Goal: Download file/media

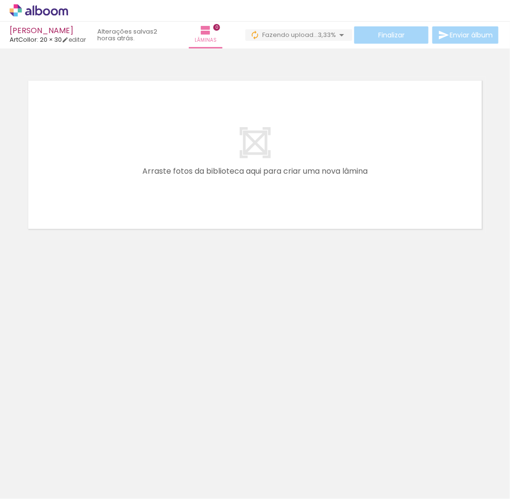
click at [285, 302] on neon-animatable "Confirmar Cancelar" at bounding box center [255, 187] width 510 height 278
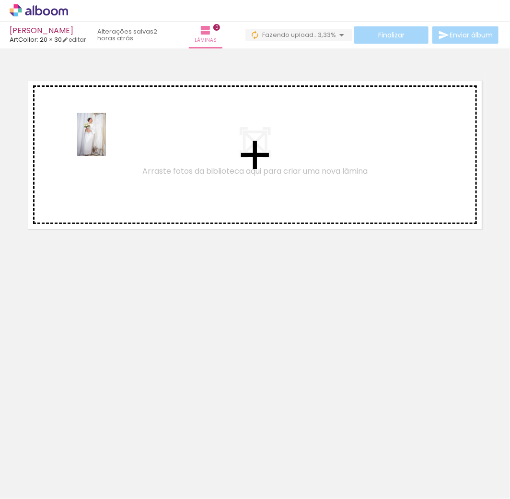
drag, startPoint x: 100, startPoint y: 462, endPoint x: 106, endPoint y: 141, distance: 320.9
click at [106, 141] on quentale-workspace at bounding box center [255, 249] width 510 height 499
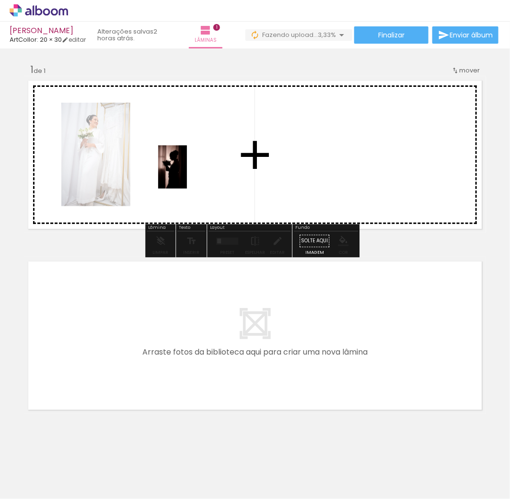
drag, startPoint x: 149, startPoint y: 480, endPoint x: 187, endPoint y: 174, distance: 308.4
click at [187, 174] on quentale-workspace at bounding box center [255, 249] width 510 height 499
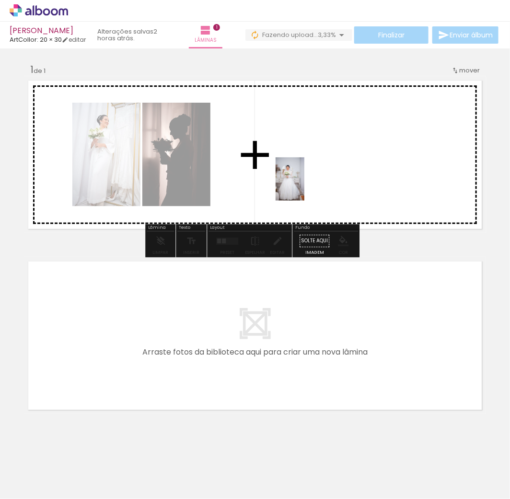
drag, startPoint x: 208, startPoint y: 482, endPoint x: 305, endPoint y: 186, distance: 311.4
click at [305, 186] on quentale-workspace at bounding box center [255, 249] width 510 height 499
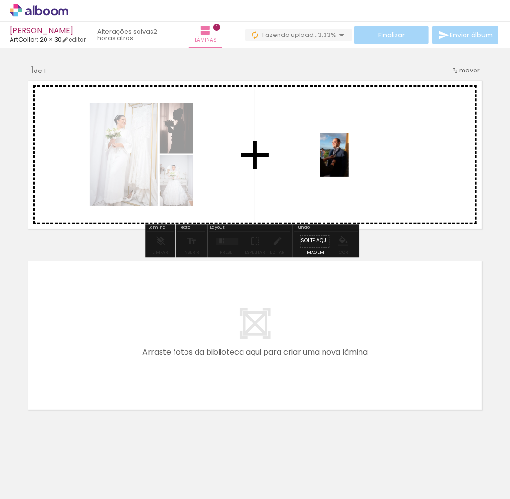
drag, startPoint x: 262, startPoint y: 477, endPoint x: 349, endPoint y: 162, distance: 326.8
click at [349, 162] on quentale-workspace at bounding box center [255, 249] width 510 height 499
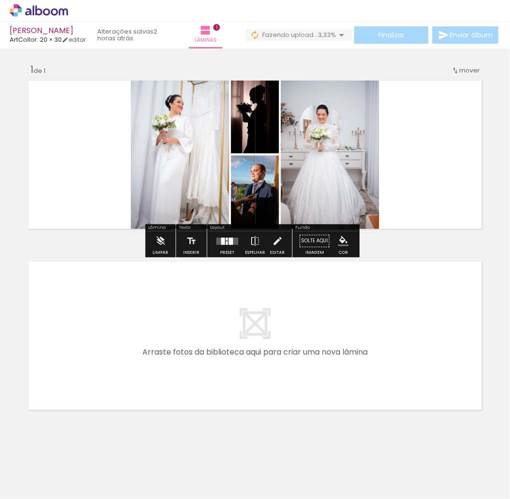
click at [223, 247] on div at bounding box center [227, 240] width 26 height 19
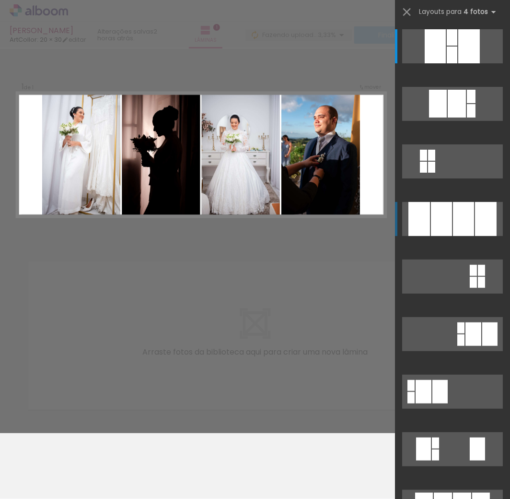
click at [469, 63] on div at bounding box center [470, 46] width 22 height 34
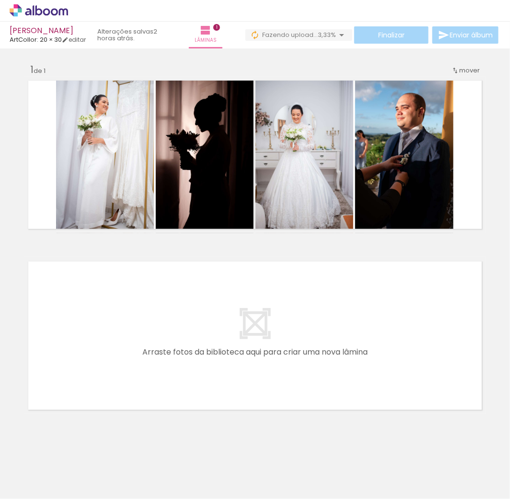
scroll to position [8, 0]
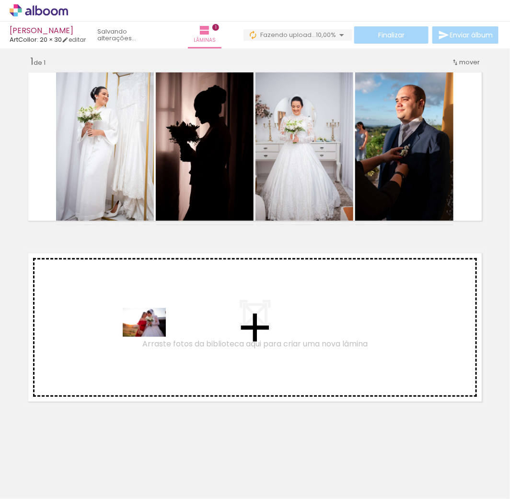
drag, startPoint x: 482, startPoint y: 469, endPoint x: 152, endPoint y: 337, distance: 356.0
click at [152, 337] on quentale-workspace at bounding box center [255, 249] width 510 height 499
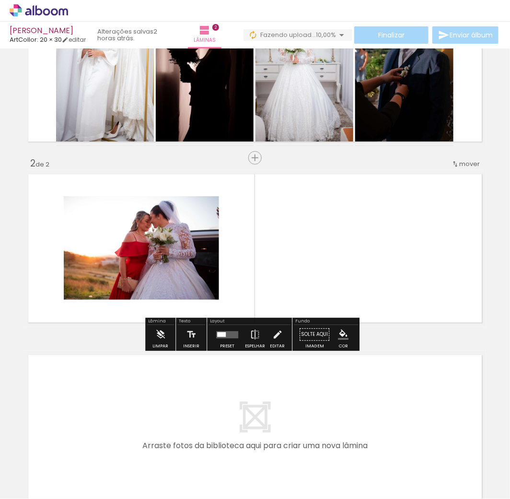
scroll to position [92, 0]
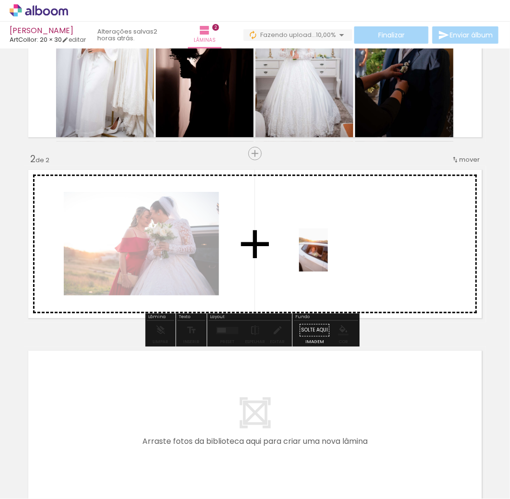
drag, startPoint x: 416, startPoint y: 476, endPoint x: 328, endPoint y: 257, distance: 236.1
click at [328, 257] on quentale-workspace at bounding box center [255, 249] width 510 height 499
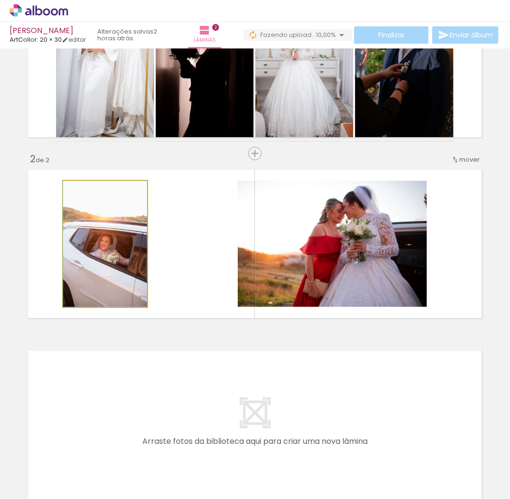
click at [126, 261] on quentale-photo at bounding box center [105, 244] width 84 height 126
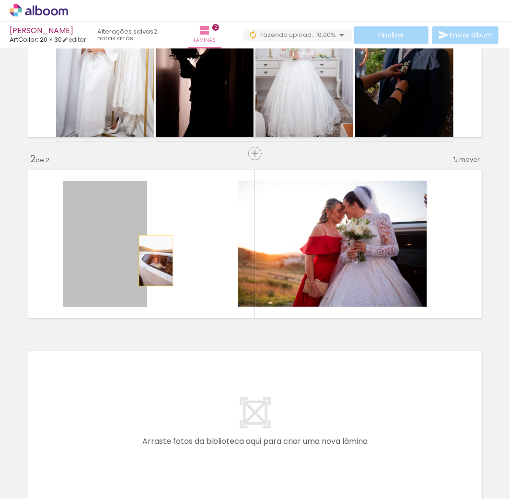
drag, startPoint x: 119, startPoint y: 260, endPoint x: 152, endPoint y: 260, distance: 33.1
click at [152, 260] on quentale-layouter at bounding box center [255, 243] width 462 height 157
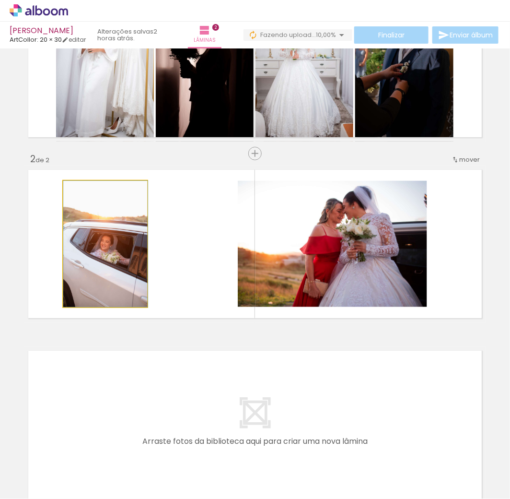
click at [126, 259] on quentale-photo at bounding box center [105, 244] width 84 height 126
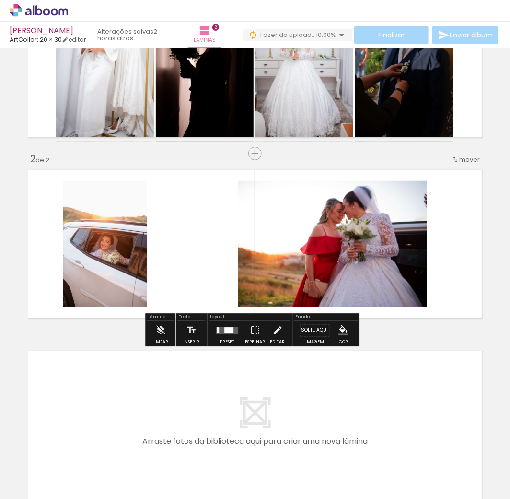
click at [453, 333] on div "Inserir lâmina 1 de 2 Inserir lâmina 2 de 2" at bounding box center [255, 231] width 510 height 543
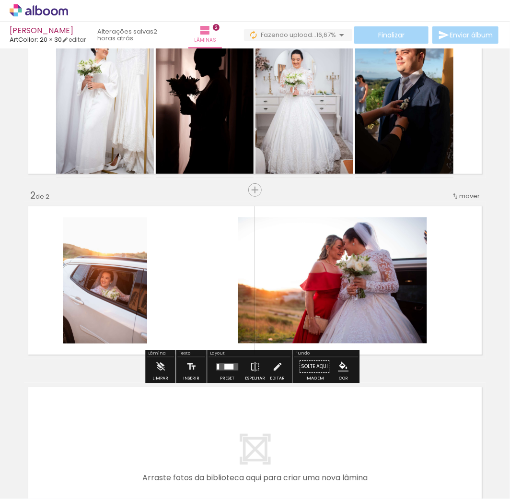
scroll to position [38, 0]
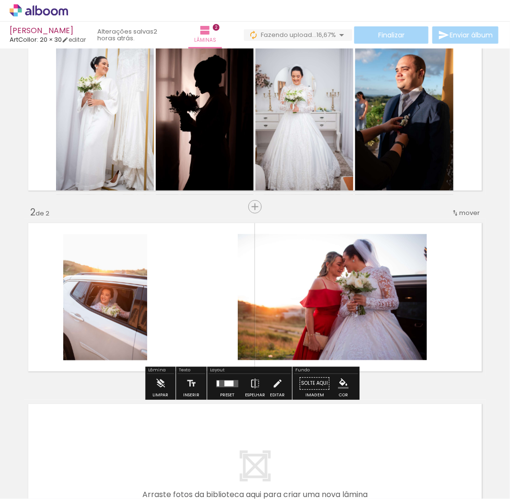
click at [224, 387] on quentale-layouter at bounding box center [227, 383] width 22 height 7
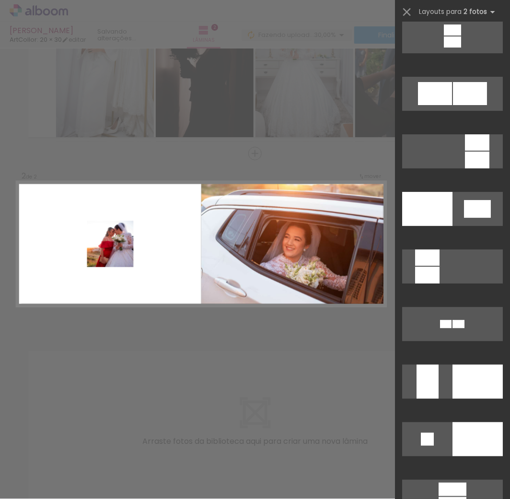
scroll to position [3464, 0]
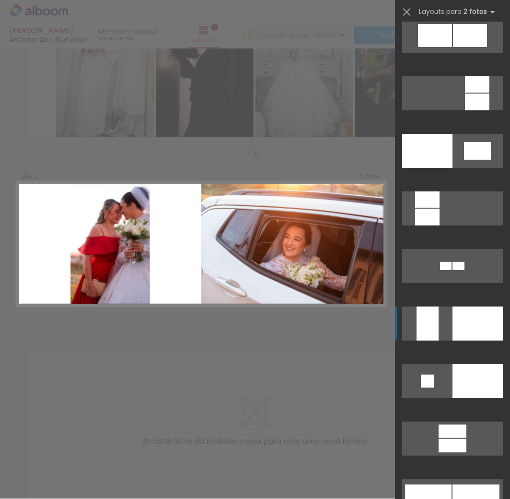
click at [465, 110] on div at bounding box center [477, 102] width 24 height 17
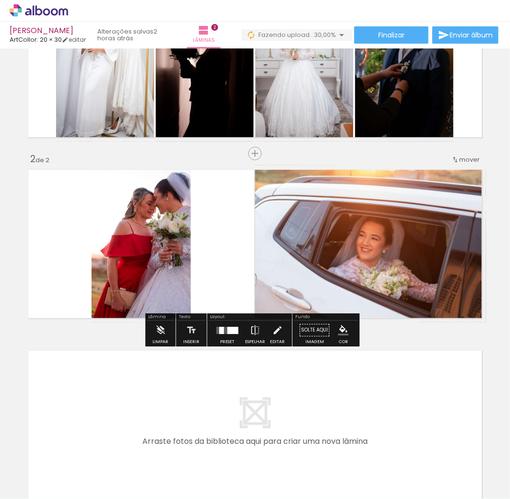
click at [132, 246] on quentale-photo at bounding box center [141, 243] width 99 height 157
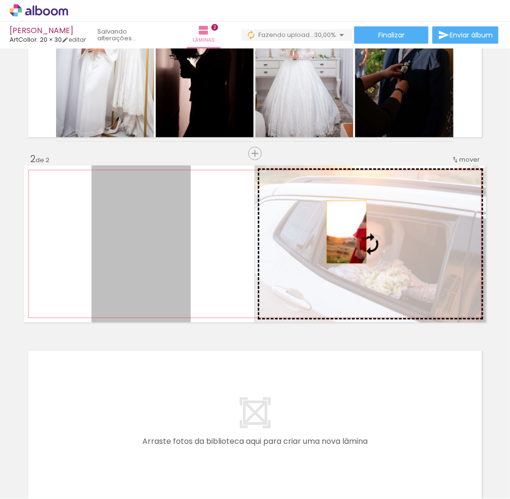
drag, startPoint x: 132, startPoint y: 246, endPoint x: 343, endPoint y: 232, distance: 211.5
click at [0, 0] on slot at bounding box center [0, 0] width 0 height 0
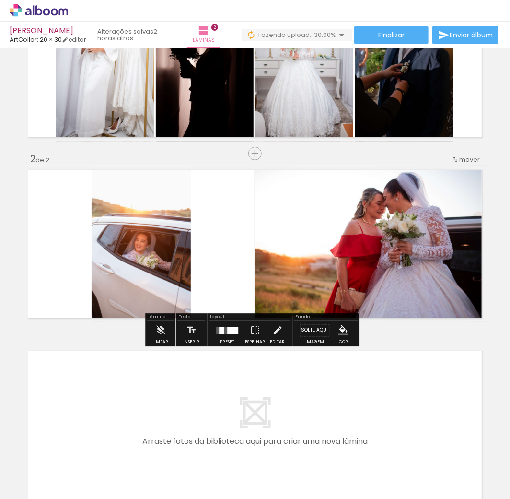
click at [222, 270] on quentale-layouter at bounding box center [255, 243] width 462 height 157
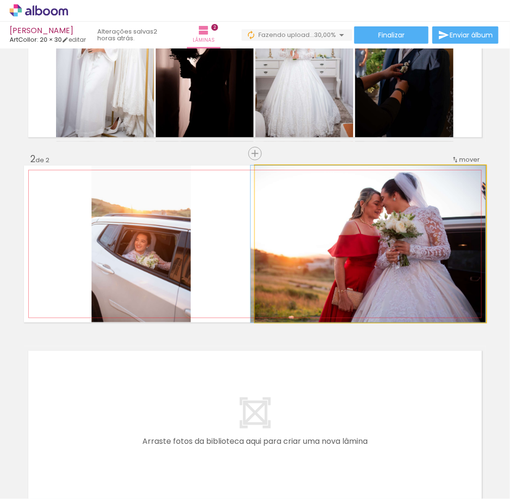
drag, startPoint x: 377, startPoint y: 264, endPoint x: 365, endPoint y: 274, distance: 16.3
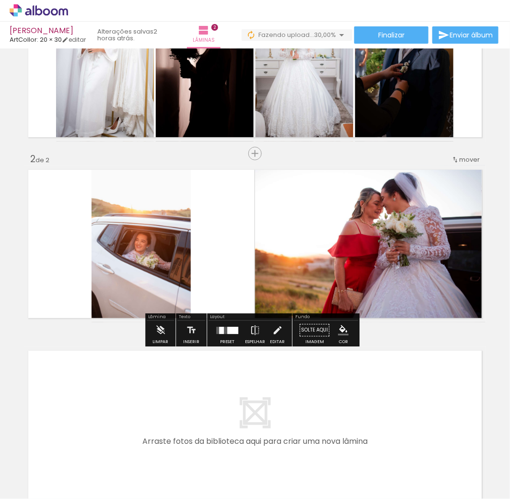
click at [459, 336] on div "Inserir lâmina 1 de 2 Inserir lâmina 2 de 2" at bounding box center [255, 231] width 510 height 543
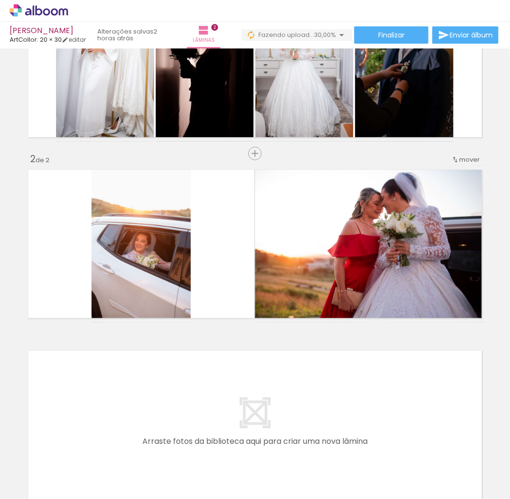
click at [459, 336] on div "Inserir lâmina 1 de 2 Inserir lâmina 2 de 2" at bounding box center [255, 231] width 510 height 543
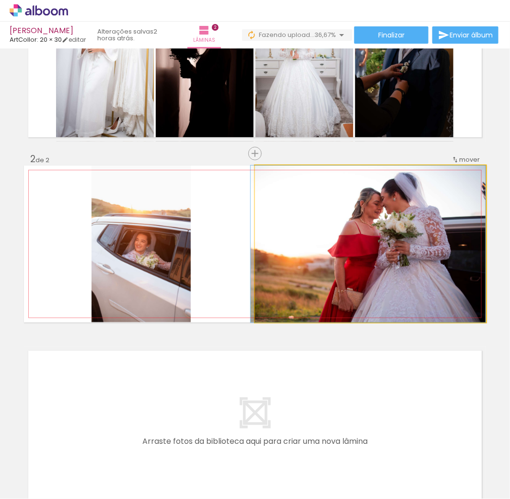
drag, startPoint x: 372, startPoint y: 276, endPoint x: 362, endPoint y: 288, distance: 16.0
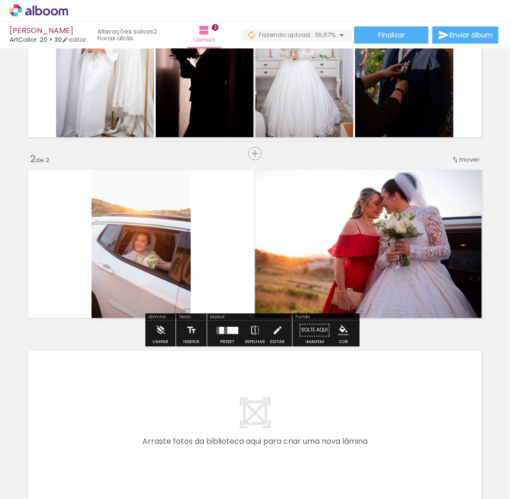
click at [446, 336] on div "Inserir lâmina 1 de 2 Inserir lâmina 2 de 2" at bounding box center [255, 231] width 510 height 543
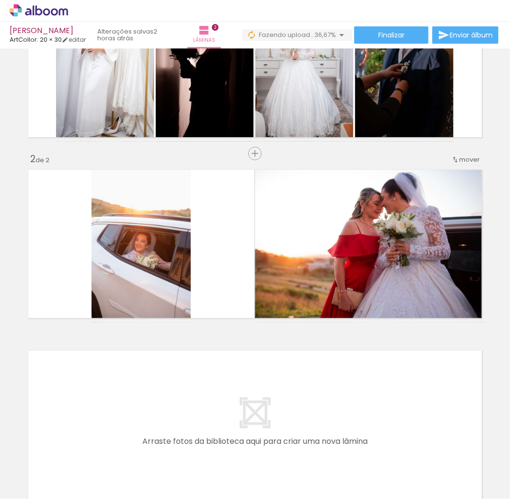
click at [424, 336] on div "Inserir lâmina 1 de 2 Inserir lâmina 2 de 2" at bounding box center [255, 231] width 510 height 543
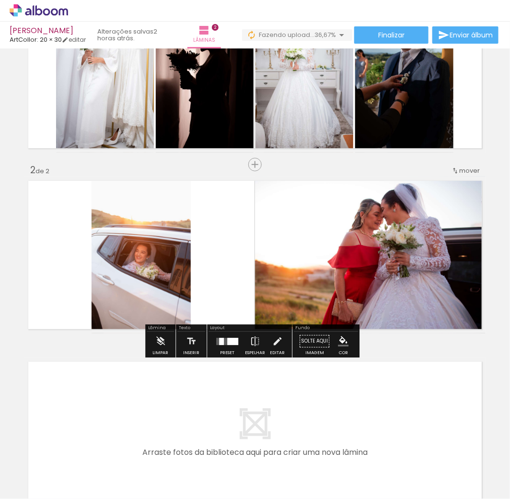
scroll to position [160, 0]
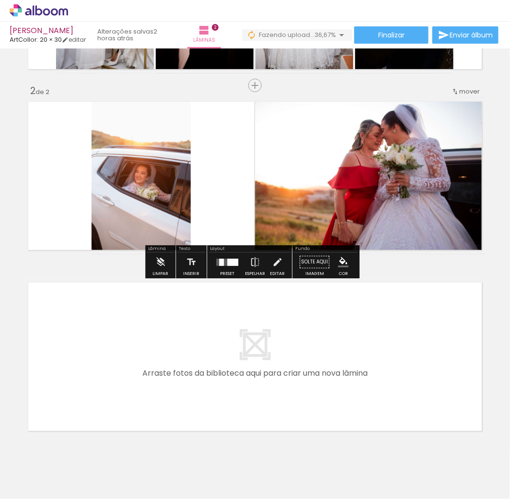
click at [427, 269] on div "Inserir lâmina 1 de 2 Inserir lâmina 2 de 2" at bounding box center [255, 163] width 510 height 543
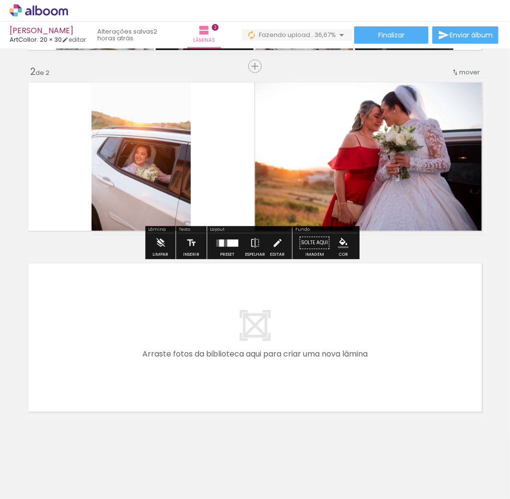
scroll to position [189, 0]
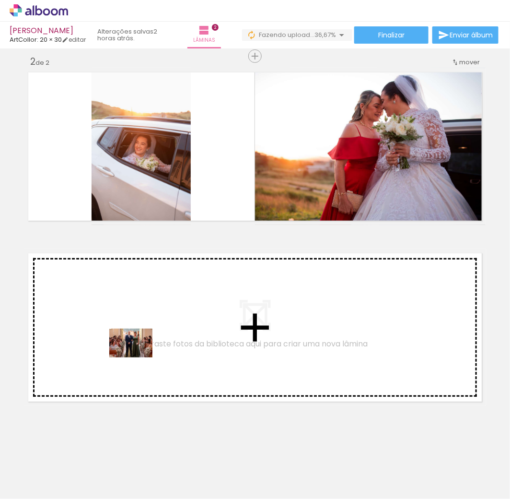
drag, startPoint x: 318, startPoint y: 479, endPoint x: 138, endPoint y: 357, distance: 216.6
click at [138, 357] on quentale-workspace at bounding box center [255, 249] width 510 height 499
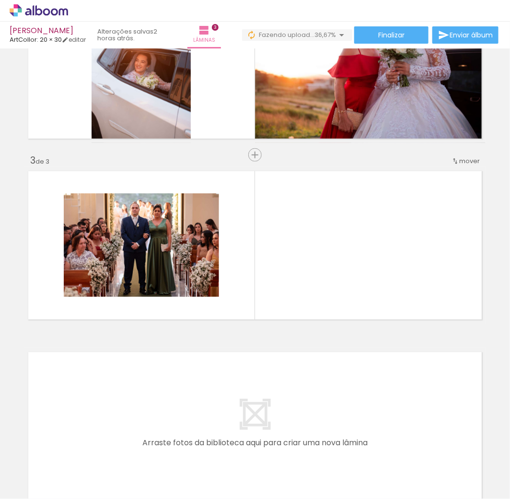
scroll to position [272, 0]
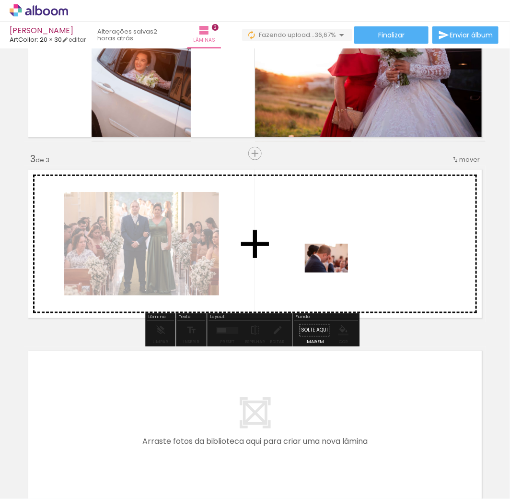
drag, startPoint x: 377, startPoint y: 482, endPoint x: 334, endPoint y: 272, distance: 214.5
click at [334, 272] on quentale-workspace at bounding box center [255, 249] width 510 height 499
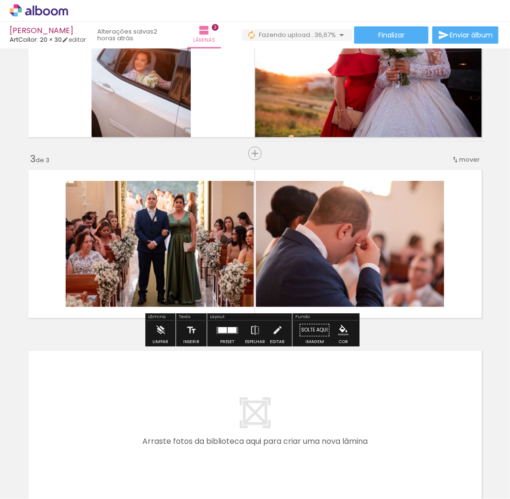
click at [457, 342] on div "Inserir lâmina 1 de 3 Inserir lâmina 2 de 3 Inserir lâmina 3 de 3" at bounding box center [255, 141] width 510 height 724
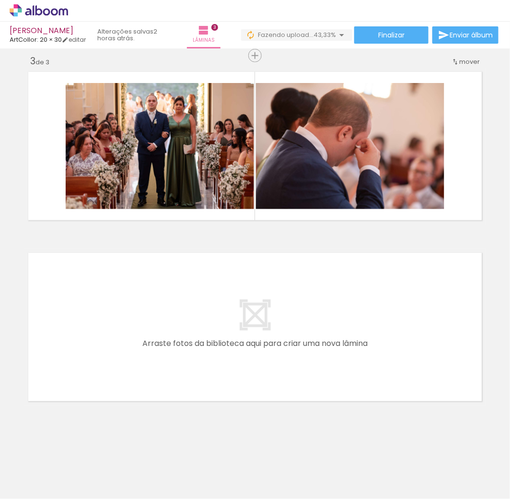
scroll to position [0, 370]
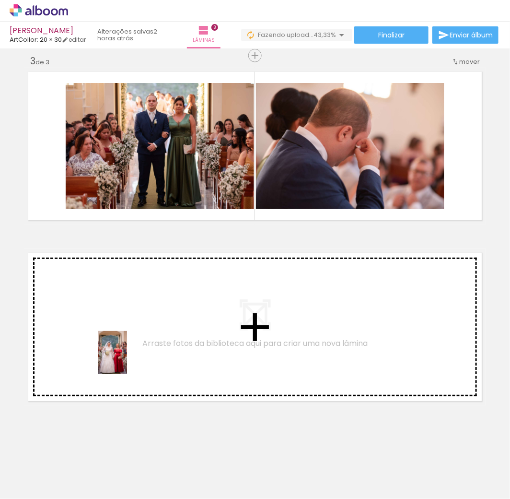
drag, startPoint x: 144, startPoint y: 444, endPoint x: 137, endPoint y: 343, distance: 101.0
click at [137, 343] on quentale-workspace at bounding box center [255, 249] width 510 height 499
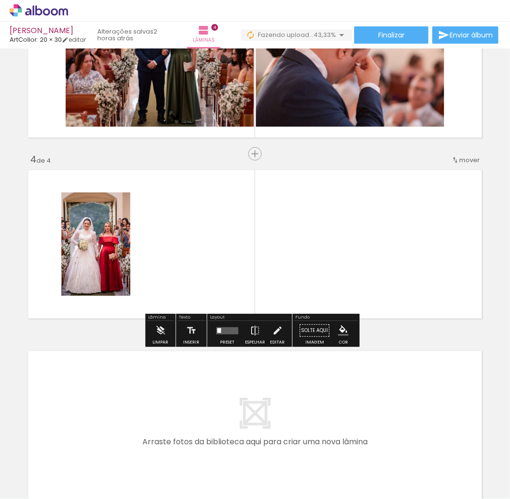
scroll to position [453, 0]
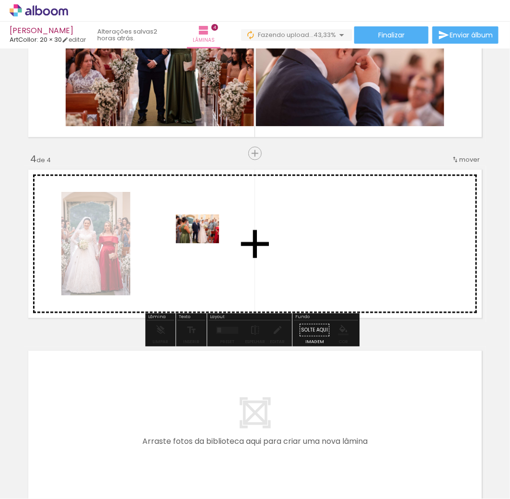
drag, startPoint x: 212, startPoint y: 423, endPoint x: 205, endPoint y: 243, distance: 179.5
click at [205, 243] on quentale-workspace at bounding box center [255, 249] width 510 height 499
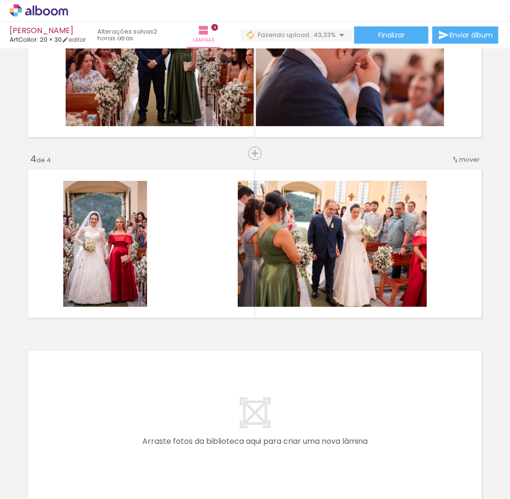
scroll to position [0, 419]
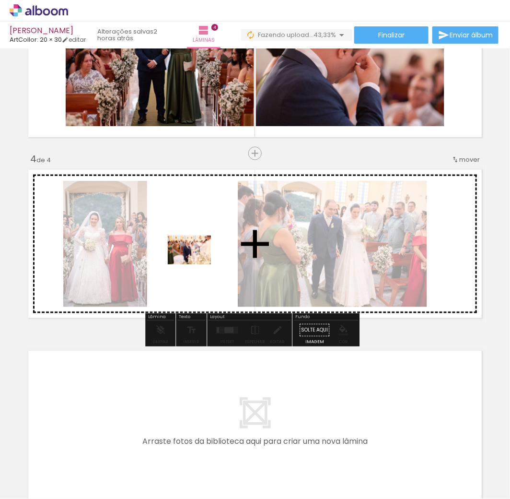
drag, startPoint x: 217, startPoint y: 477, endPoint x: 197, endPoint y: 264, distance: 213.9
click at [197, 264] on quentale-workspace at bounding box center [255, 249] width 510 height 499
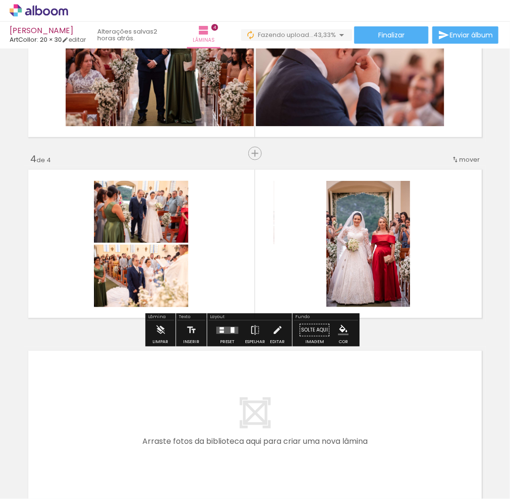
click at [223, 337] on div at bounding box center [227, 329] width 26 height 19
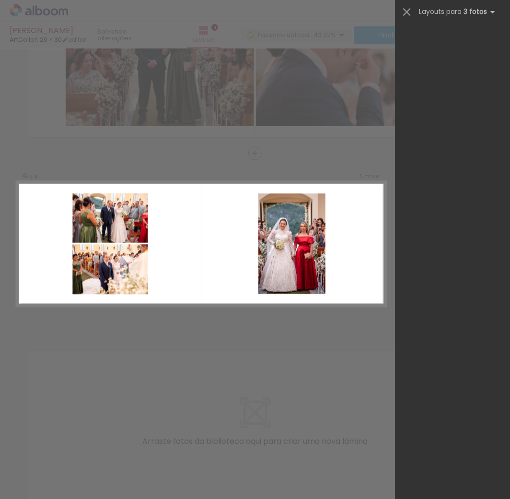
scroll to position [0, 0]
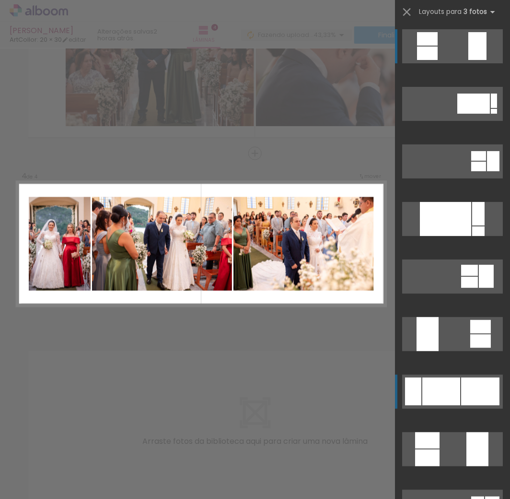
click at [491, 114] on div at bounding box center [494, 111] width 6 height 5
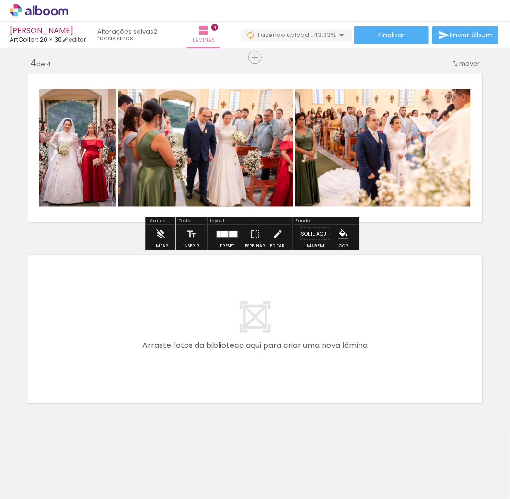
scroll to position [551, 0]
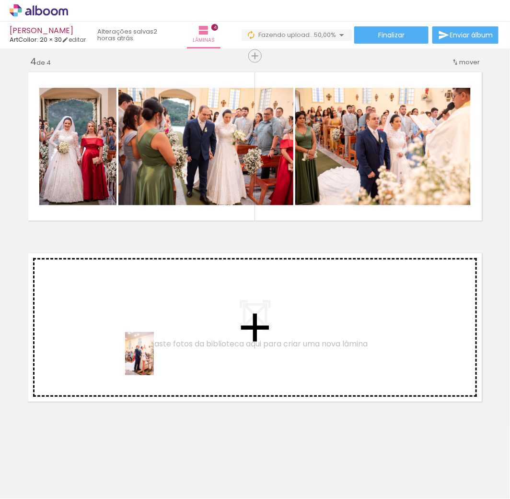
drag, startPoint x: 272, startPoint y: 479, endPoint x: 154, endPoint y: 361, distance: 166.9
click at [154, 361] on quentale-workspace at bounding box center [255, 249] width 510 height 499
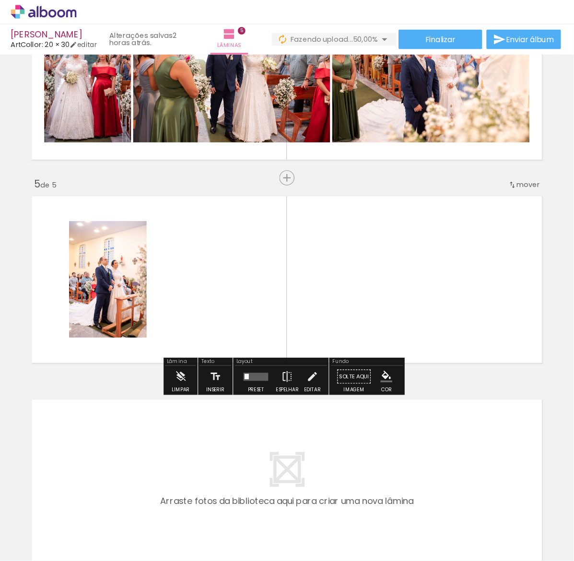
scroll to position [634, 0]
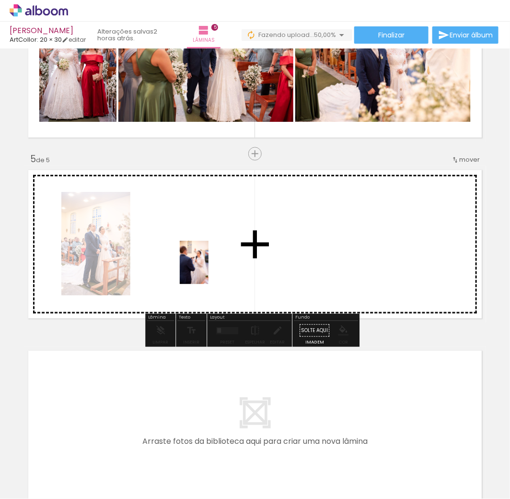
drag, startPoint x: 329, startPoint y: 480, endPoint x: 209, endPoint y: 270, distance: 242.3
click at [209, 270] on quentale-workspace at bounding box center [255, 249] width 510 height 499
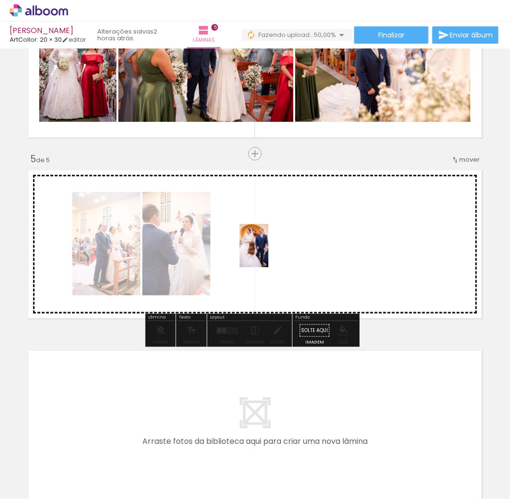
drag, startPoint x: 361, startPoint y: 427, endPoint x: 269, endPoint y: 253, distance: 197.0
click at [269, 253] on quentale-workspace at bounding box center [255, 249] width 510 height 499
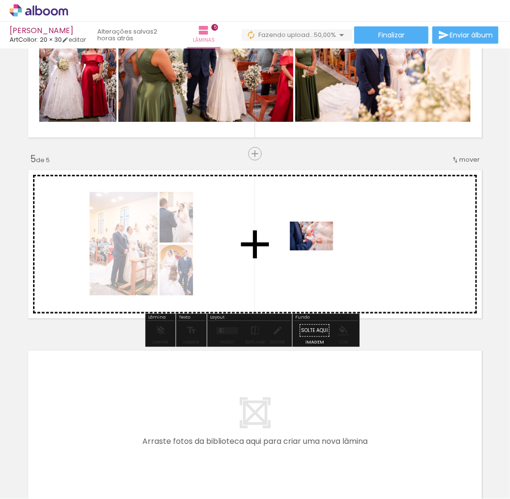
drag, startPoint x: 439, startPoint y: 475, endPoint x: 319, endPoint y: 250, distance: 254.5
click at [319, 250] on quentale-workspace at bounding box center [255, 249] width 510 height 499
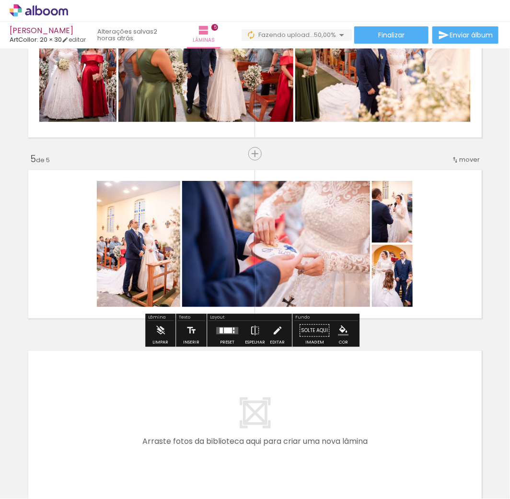
click at [220, 341] on div "Preset" at bounding box center [227, 342] width 14 height 4
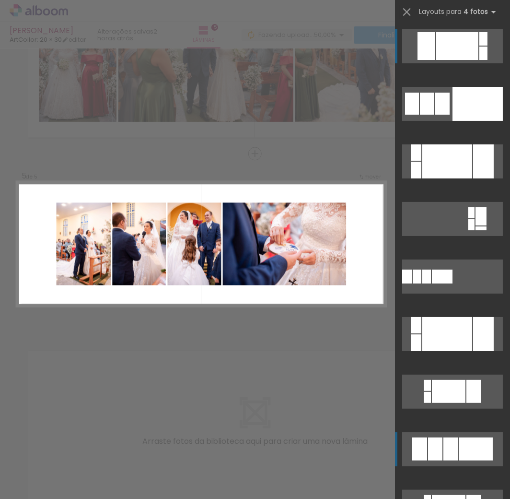
click at [458, 121] on div at bounding box center [478, 104] width 50 height 34
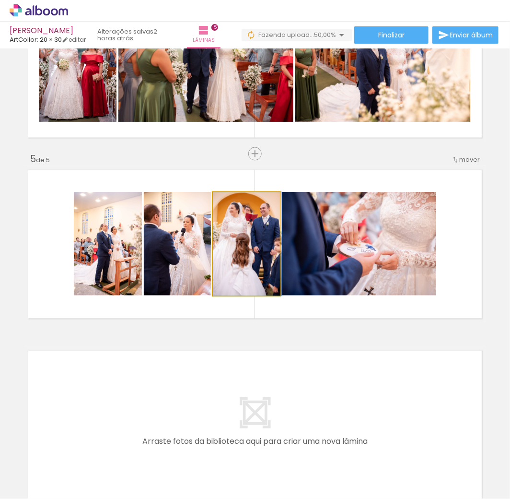
drag, startPoint x: 249, startPoint y: 251, endPoint x: 255, endPoint y: 252, distance: 5.8
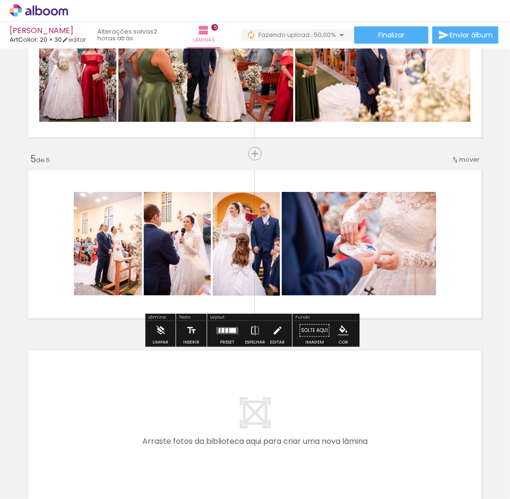
click at [255, 252] on quentale-photo at bounding box center [246, 244] width 67 height 104
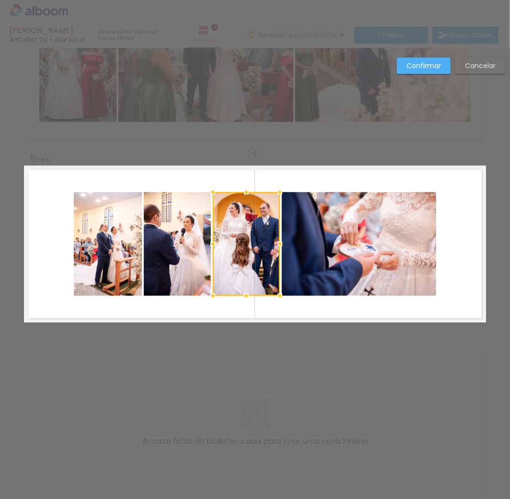
click at [255, 252] on div at bounding box center [246, 244] width 67 height 104
click at [278, 242] on div at bounding box center [280, 243] width 19 height 19
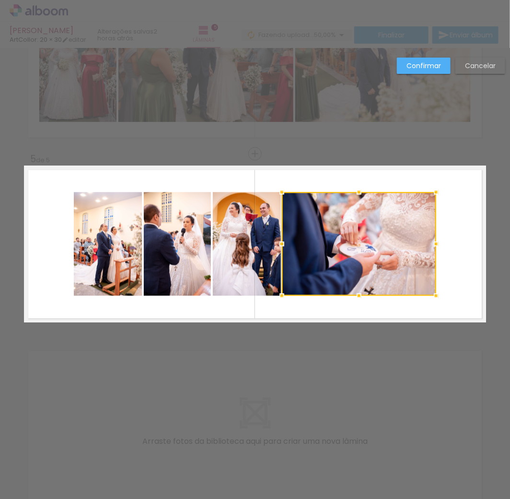
click at [349, 308] on quentale-layouter at bounding box center [255, 243] width 462 height 157
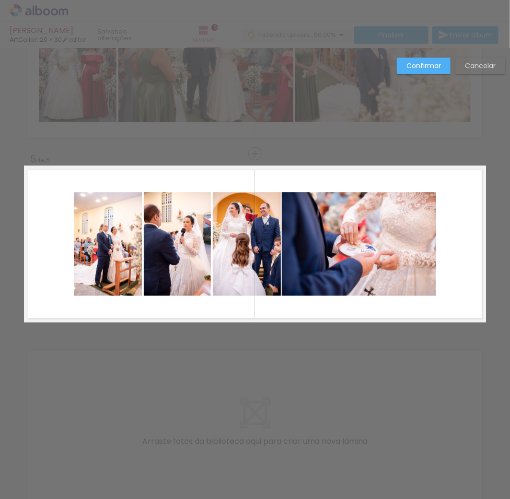
click at [0, 0] on slot "Confirmar" at bounding box center [0, 0] width 0 height 0
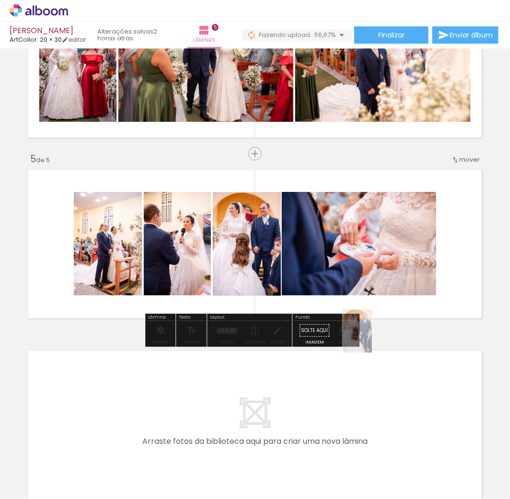
drag, startPoint x: 376, startPoint y: 475, endPoint x: 372, endPoint y: 338, distance: 136.7
click at [372, 338] on quentale-workspace at bounding box center [255, 249] width 510 height 499
click at [421, 246] on quentale-photo at bounding box center [359, 244] width 154 height 104
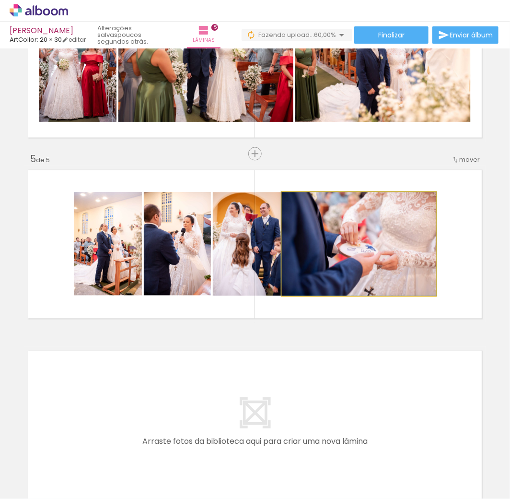
click at [421, 246] on quentale-photo at bounding box center [359, 244] width 154 height 104
click at [0, 0] on div at bounding box center [0, 0] width 0 height 0
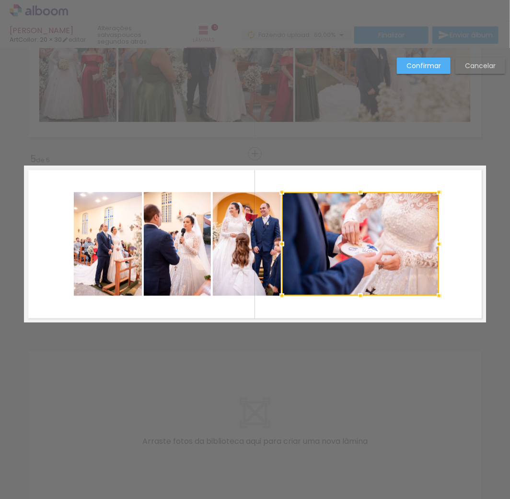
click at [439, 245] on div at bounding box center [439, 243] width 19 height 19
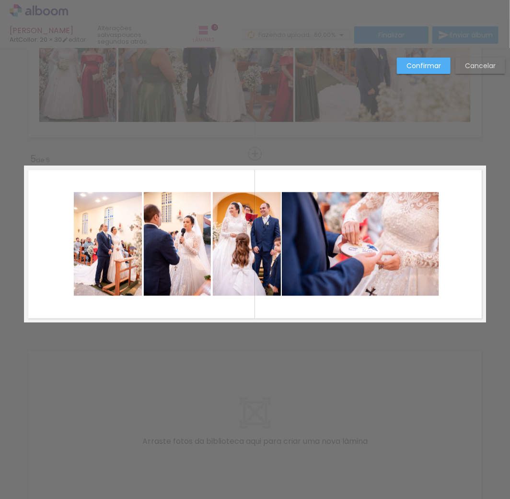
click at [465, 250] on quentale-layouter at bounding box center [255, 243] width 462 height 157
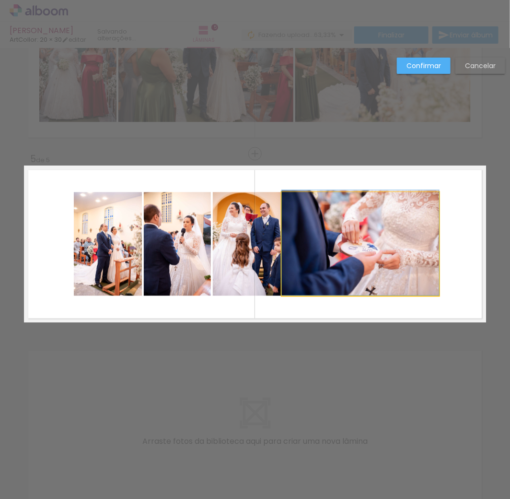
drag, startPoint x: 386, startPoint y: 243, endPoint x: 418, endPoint y: 238, distance: 32.0
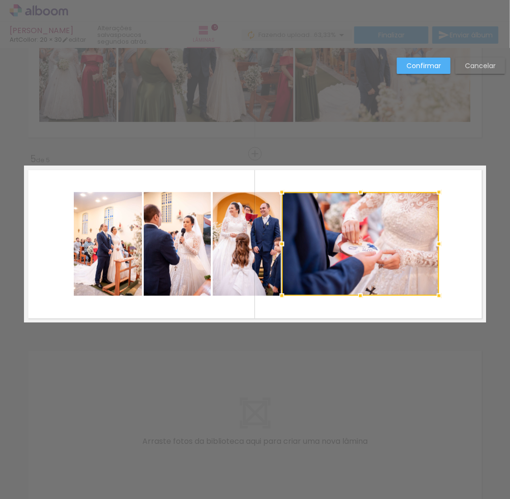
click at [461, 259] on quentale-layouter at bounding box center [255, 243] width 462 height 157
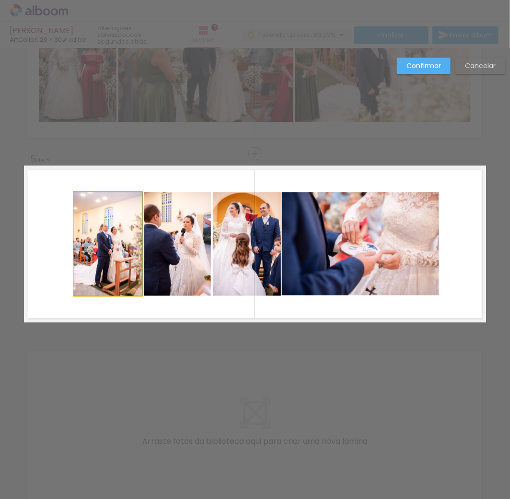
click at [107, 262] on quentale-photo at bounding box center [108, 244] width 68 height 104
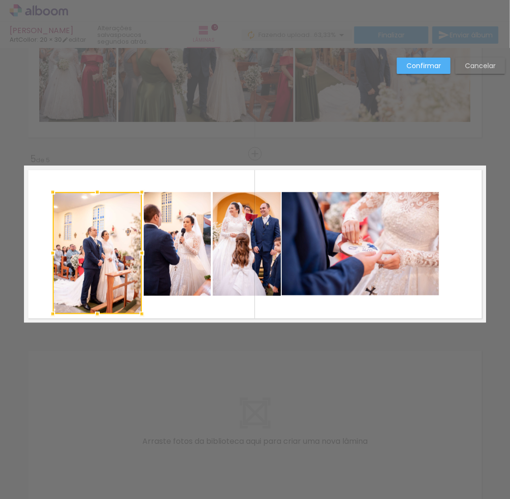
drag, startPoint x: 69, startPoint y: 298, endPoint x: 47, endPoint y: 316, distance: 27.9
click at [47, 316] on div at bounding box center [52, 313] width 19 height 19
click at [58, 204] on quentale-photo at bounding box center [97, 253] width 89 height 122
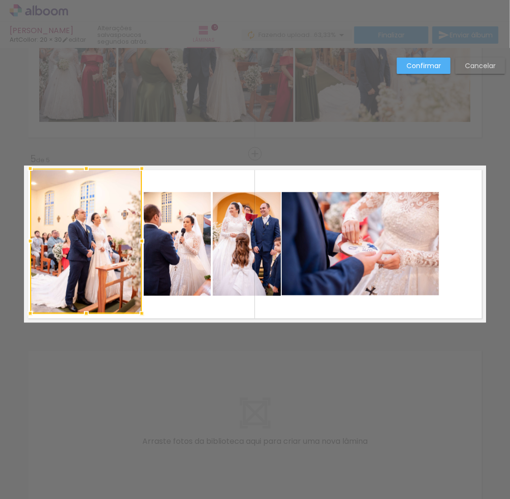
drag, startPoint x: 48, startPoint y: 188, endPoint x: 25, endPoint y: 169, distance: 29.9
click at [25, 169] on div at bounding box center [30, 168] width 19 height 19
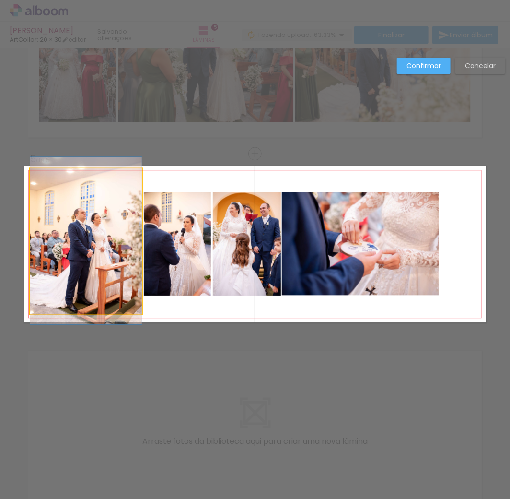
click at [119, 297] on quentale-photo at bounding box center [86, 240] width 112 height 145
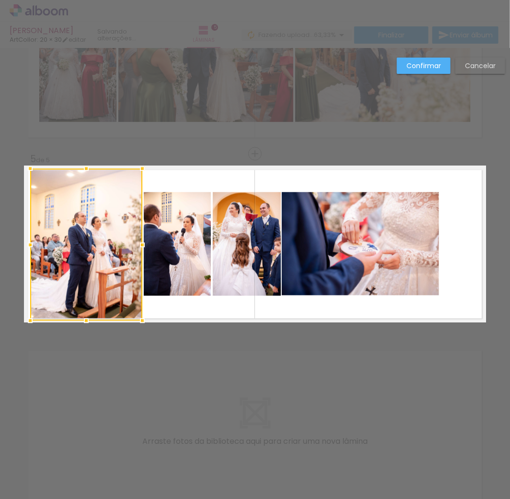
click at [136, 316] on div at bounding box center [142, 320] width 19 height 19
click at [432, 71] on paper-button "Confirmar" at bounding box center [424, 66] width 54 height 16
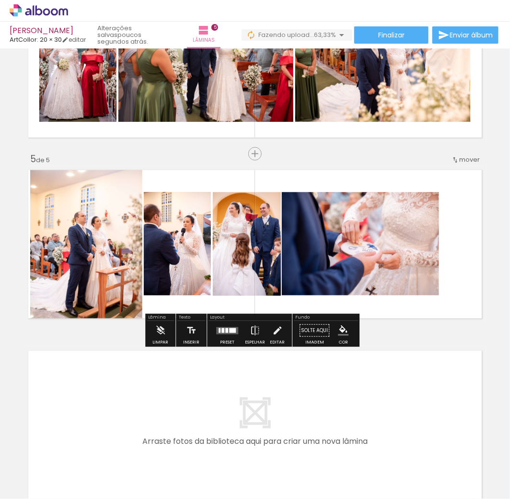
click at [408, 259] on quentale-photo at bounding box center [360, 244] width 157 height 104
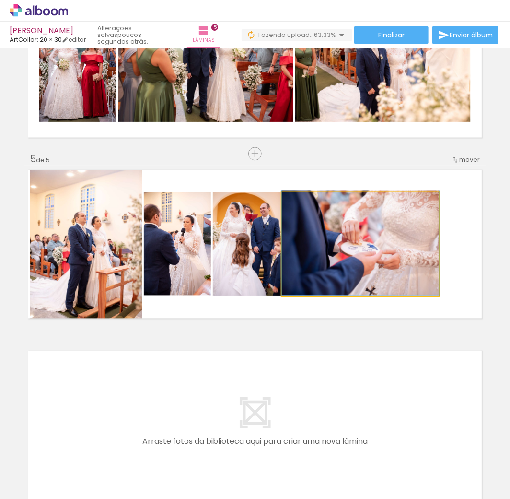
click at [408, 259] on quentale-photo at bounding box center [360, 244] width 157 height 104
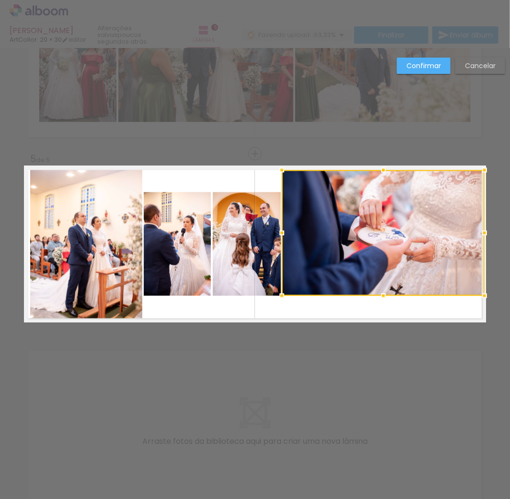
drag, startPoint x: 437, startPoint y: 189, endPoint x: 480, endPoint y: 168, distance: 48.3
click at [480, 168] on div at bounding box center [484, 169] width 19 height 19
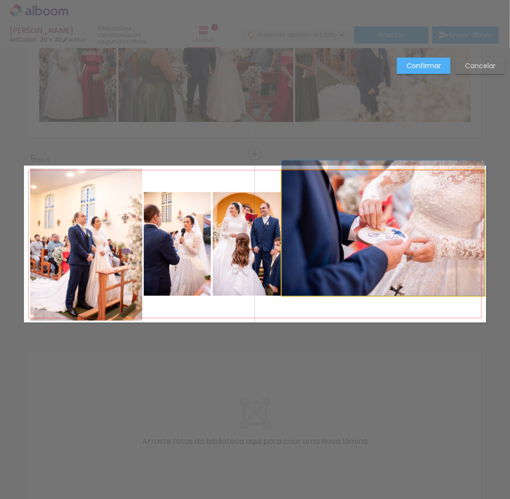
click at [329, 285] on quentale-photo at bounding box center [383, 233] width 203 height 126
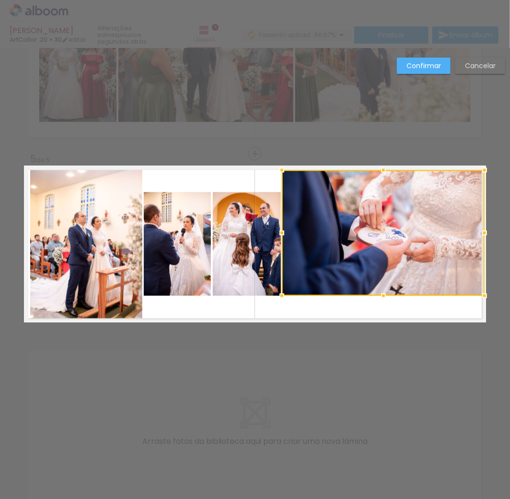
click at [435, 73] on paper-button "Confirmar" at bounding box center [424, 66] width 54 height 16
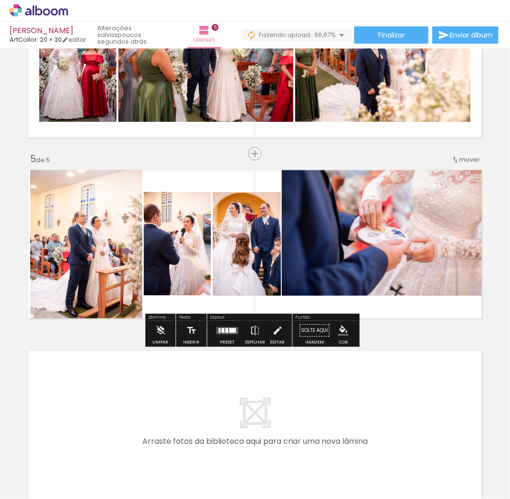
click at [24, 221] on quentale-layouter at bounding box center [255, 243] width 462 height 157
click at [41, 219] on quentale-photo at bounding box center [86, 244] width 112 height 152
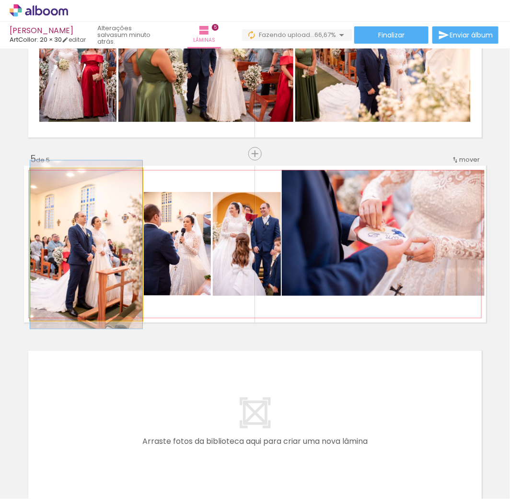
click at [41, 216] on quentale-photo at bounding box center [86, 244] width 112 height 152
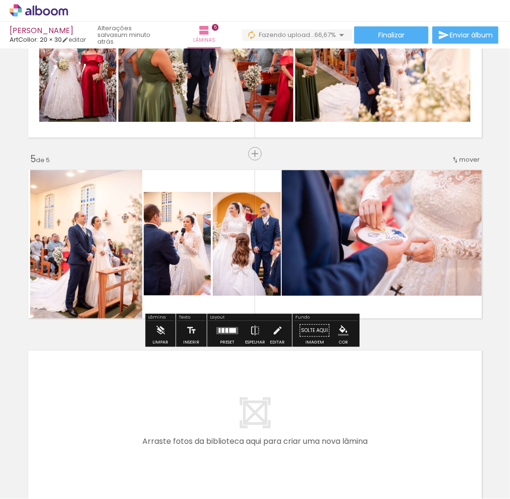
click at [50, 222] on quentale-photo at bounding box center [86, 244] width 112 height 152
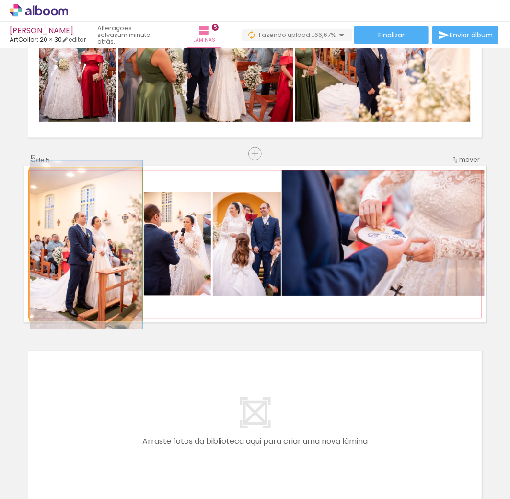
click at [50, 222] on quentale-photo at bounding box center [86, 244] width 112 height 152
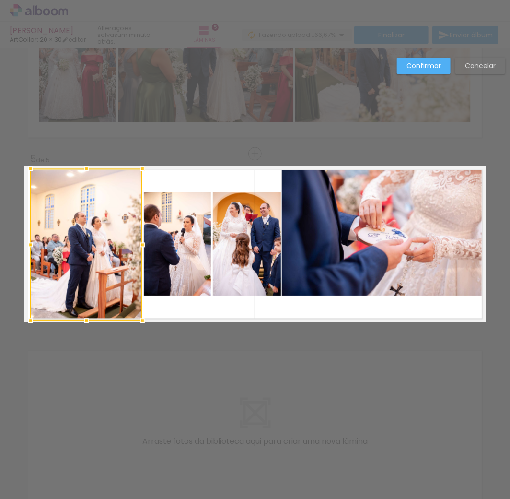
click at [50, 222] on div at bounding box center [86, 244] width 112 height 152
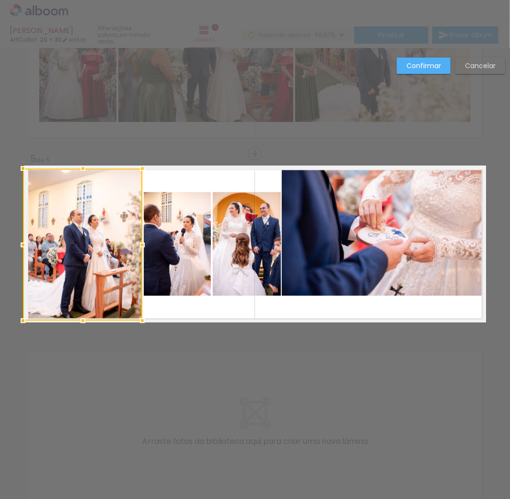
click at [22, 245] on div at bounding box center [22, 244] width 19 height 19
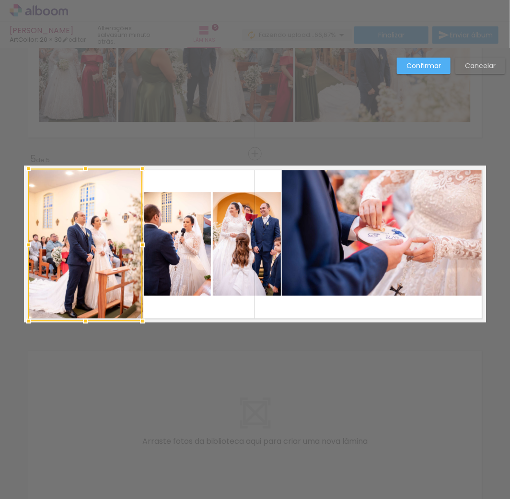
drag, startPoint x: 17, startPoint y: 322, endPoint x: 16, endPoint y: 270, distance: 52.8
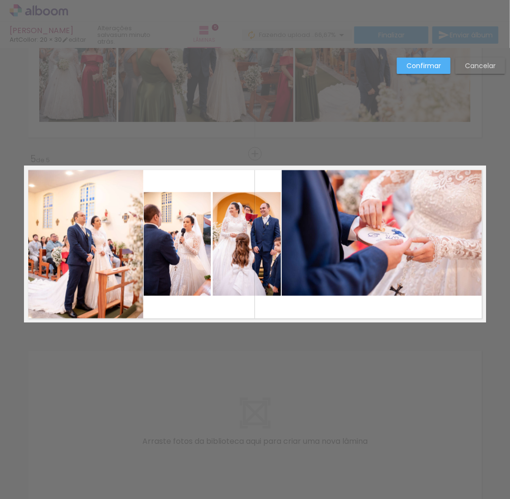
click at [30, 184] on quentale-photo at bounding box center [85, 244] width 115 height 153
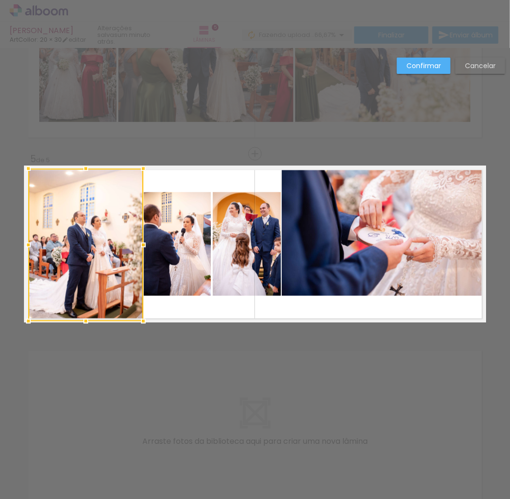
click at [30, 184] on div at bounding box center [85, 244] width 115 height 153
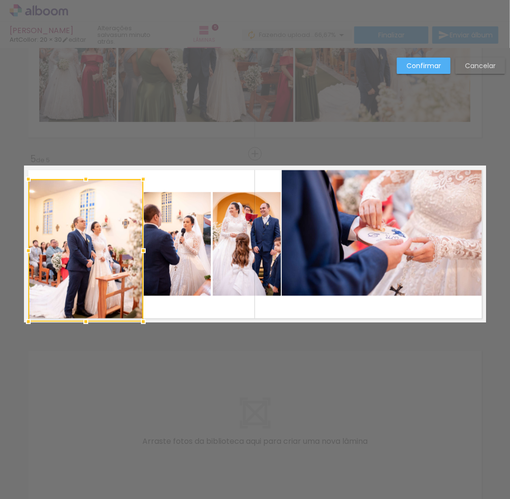
drag, startPoint x: 21, startPoint y: 166, endPoint x: 36, endPoint y: 172, distance: 16.2
click at [36, 172] on album-spread "5 de 5" at bounding box center [255, 243] width 462 height 157
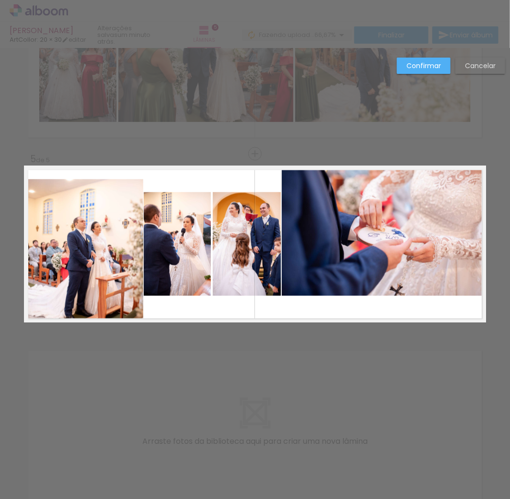
click at [79, 184] on quentale-photo at bounding box center [85, 250] width 115 height 142
click at [79, 179] on div at bounding box center [85, 179] width 115 height 0
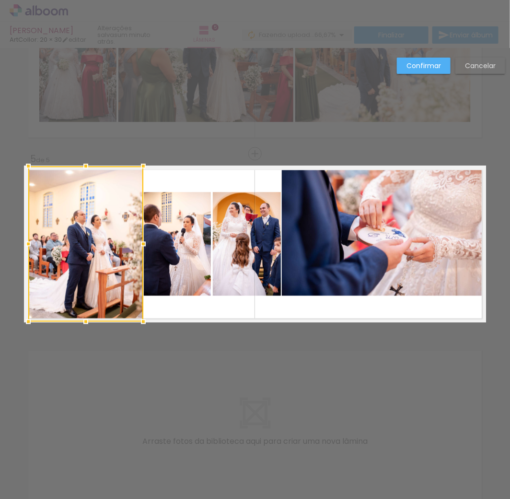
drag, startPoint x: 81, startPoint y: 178, endPoint x: 83, endPoint y: 168, distance: 10.5
click at [83, 168] on div at bounding box center [85, 165] width 19 height 19
click at [413, 70] on paper-button "Confirmar" at bounding box center [424, 66] width 54 height 16
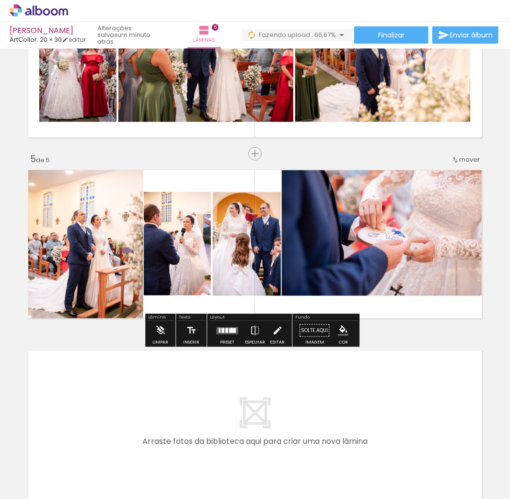
click at [418, 346] on quentale-layouter at bounding box center [255, 424] width 462 height 157
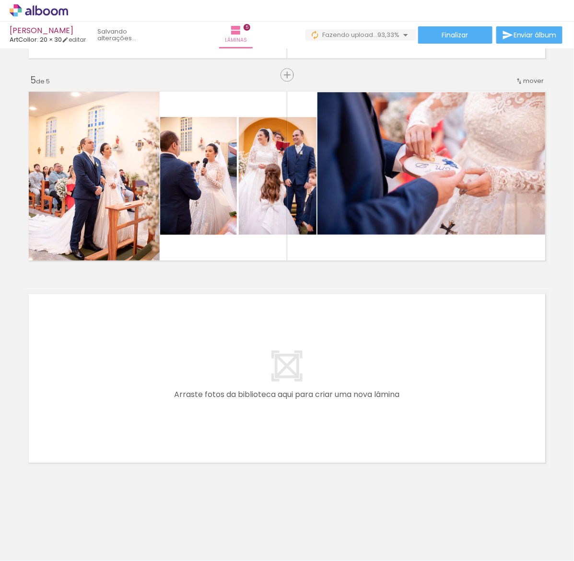
scroll to position [0, 696]
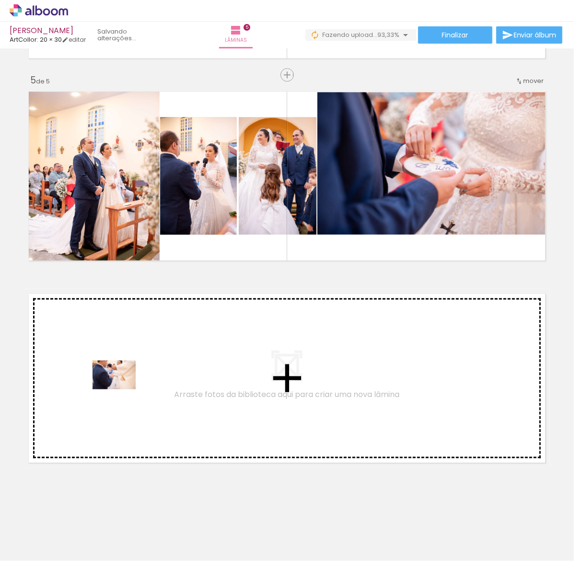
drag, startPoint x: 202, startPoint y: 535, endPoint x: 112, endPoint y: 381, distance: 178.2
click at [112, 381] on quentale-workspace at bounding box center [287, 280] width 574 height 561
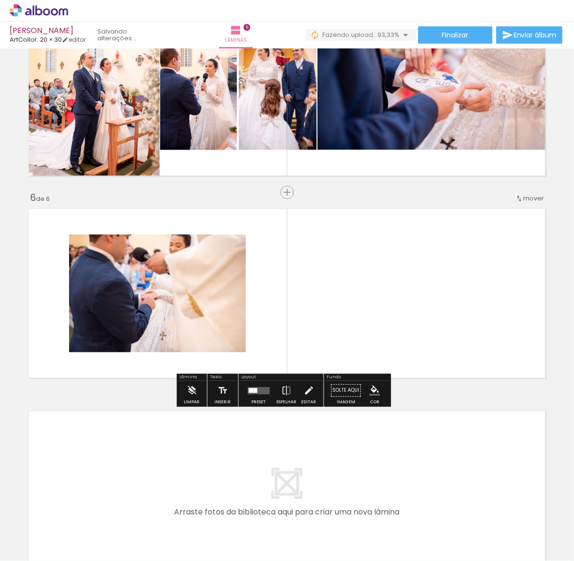
scroll to position [903, 0]
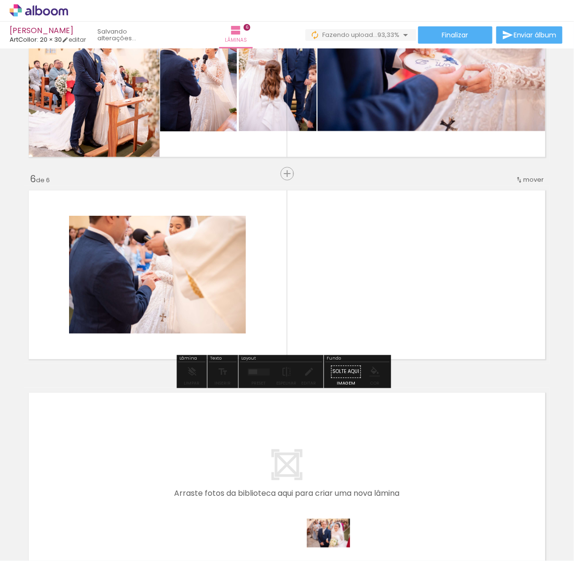
drag, startPoint x: 318, startPoint y: 541, endPoint x: 336, endPoint y: 548, distance: 19.6
click at [336, 507] on div at bounding box center [312, 529] width 47 height 32
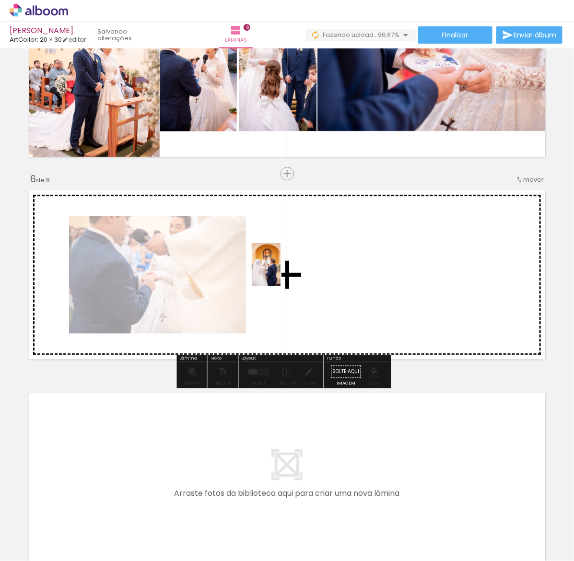
drag, startPoint x: 259, startPoint y: 541, endPoint x: 281, endPoint y: 270, distance: 271.3
click at [281, 270] on quentale-workspace at bounding box center [287, 280] width 574 height 561
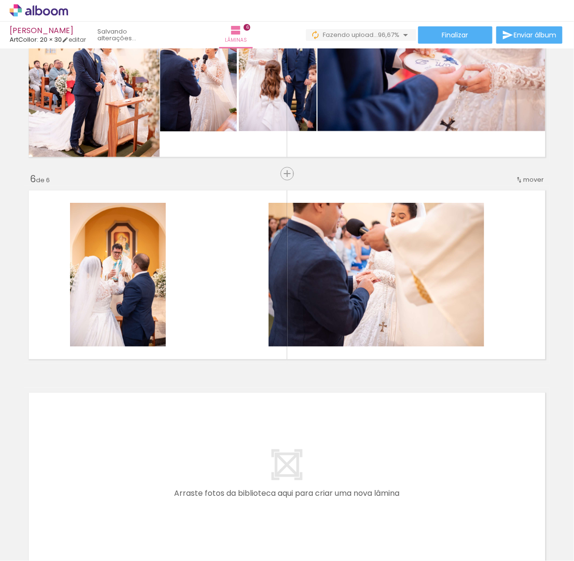
scroll to position [0, 665]
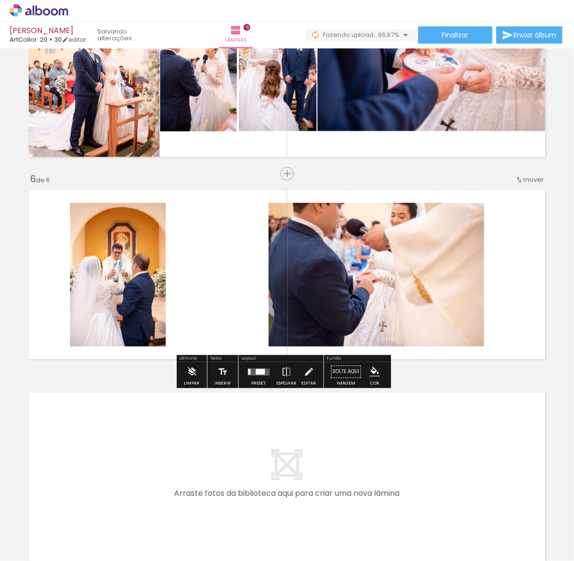
click at [418, 246] on quentale-photo at bounding box center [377, 275] width 216 height 144
click at [0, 0] on div at bounding box center [0, 0] width 0 height 0
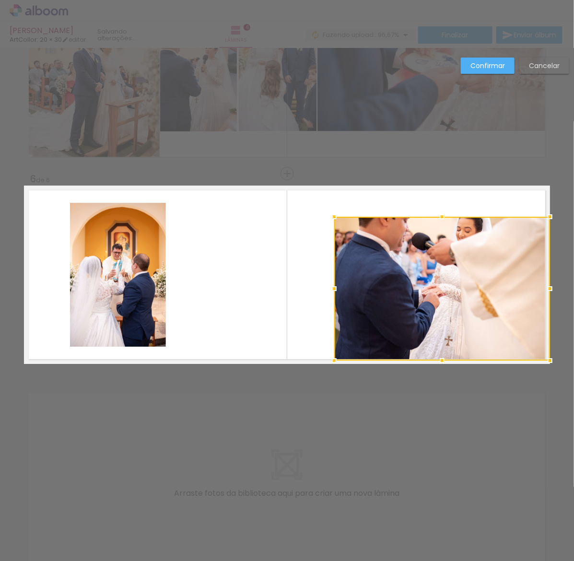
drag, startPoint x: 416, startPoint y: 246, endPoint x: 482, endPoint y: 260, distance: 68.1
click at [482, 260] on div at bounding box center [442, 289] width 216 height 144
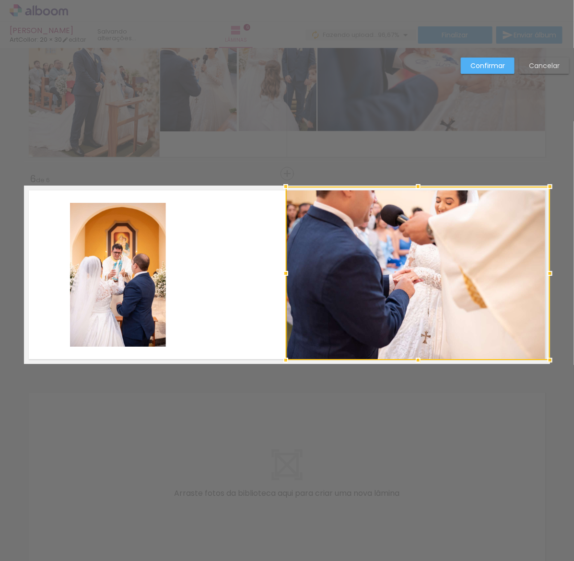
drag, startPoint x: 327, startPoint y: 215, endPoint x: 278, endPoint y: 188, distance: 56.0
click at [278, 188] on div at bounding box center [285, 186] width 19 height 19
click at [0, 0] on slot "Confirmar" at bounding box center [0, 0] width 0 height 0
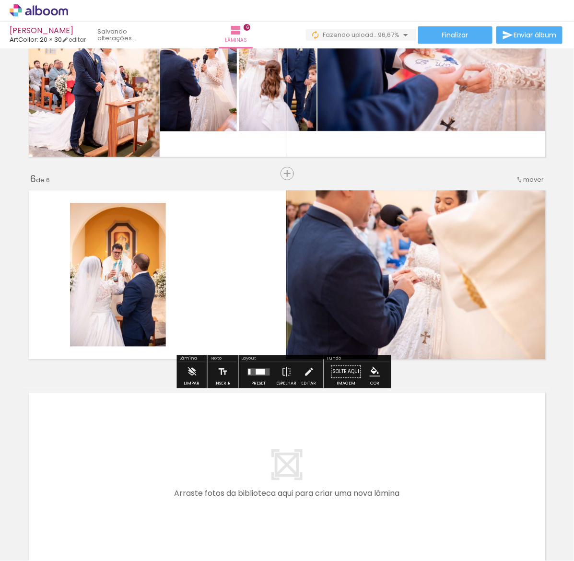
click at [403, 329] on quentale-photo at bounding box center [418, 274] width 264 height 174
click at [334, 294] on quentale-photo at bounding box center [418, 274] width 264 height 174
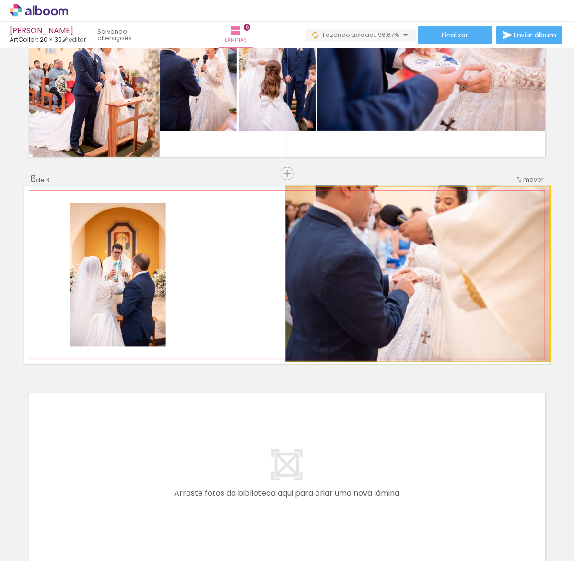
click at [334, 294] on quentale-photo at bounding box center [418, 274] width 264 height 174
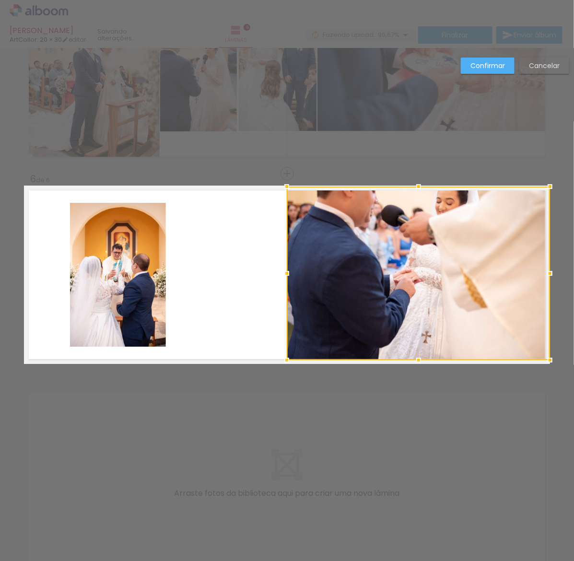
click at [281, 274] on div at bounding box center [286, 273] width 19 height 19
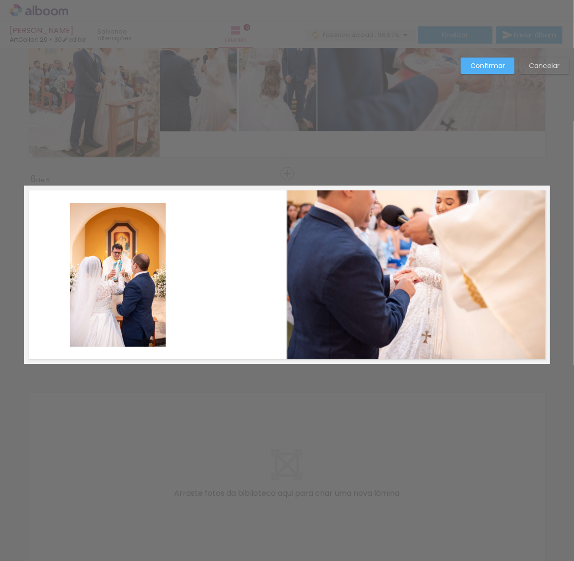
click at [0, 0] on slot "Confirmar" at bounding box center [0, 0] width 0 height 0
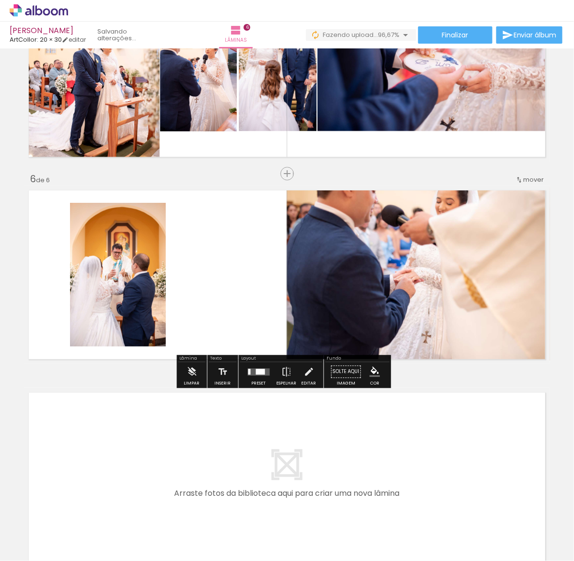
click at [133, 290] on quentale-photo at bounding box center [118, 275] width 96 height 144
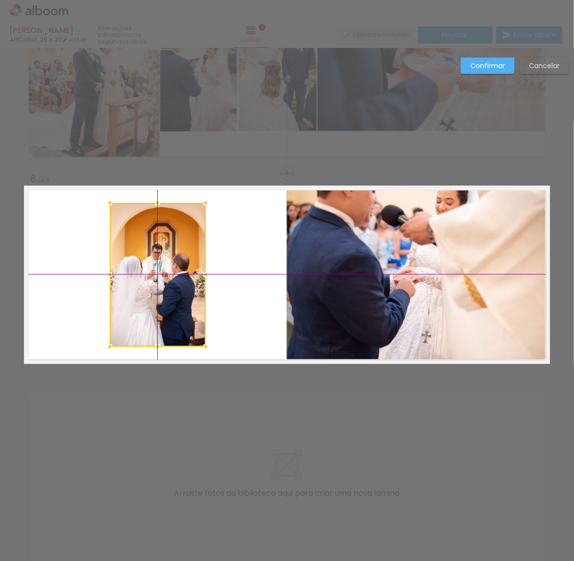
drag, startPoint x: 130, startPoint y: 282, endPoint x: 186, endPoint y: 287, distance: 55.8
click at [186, 287] on div at bounding box center [158, 275] width 96 height 144
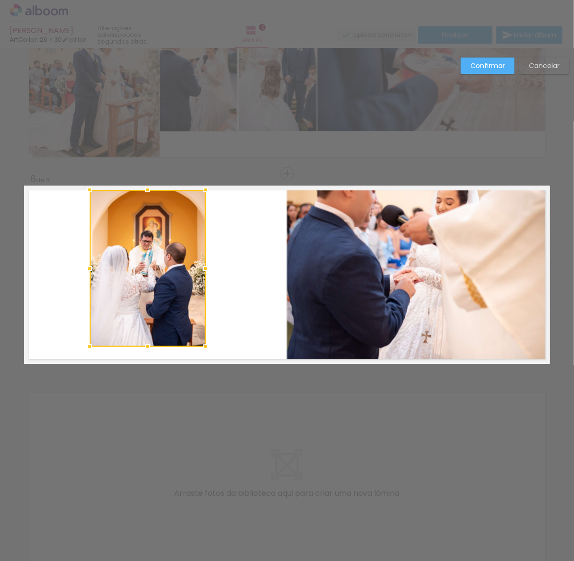
drag, startPoint x: 103, startPoint y: 203, endPoint x: 67, endPoint y: 183, distance: 41.2
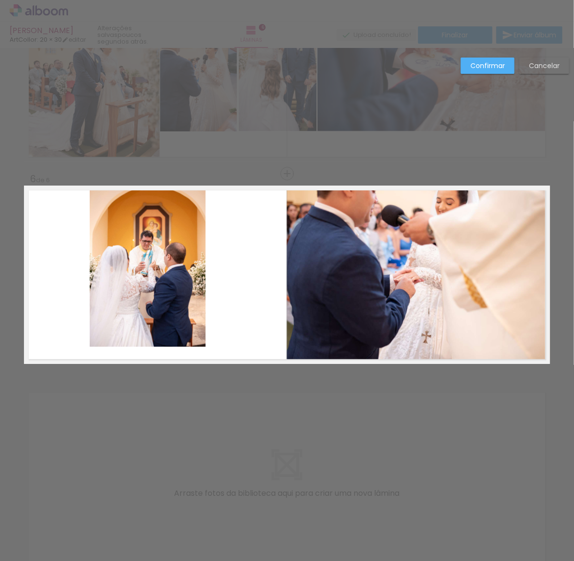
click at [189, 332] on quentale-photo at bounding box center [148, 268] width 116 height 157
click at [189, 332] on div at bounding box center [148, 268] width 116 height 157
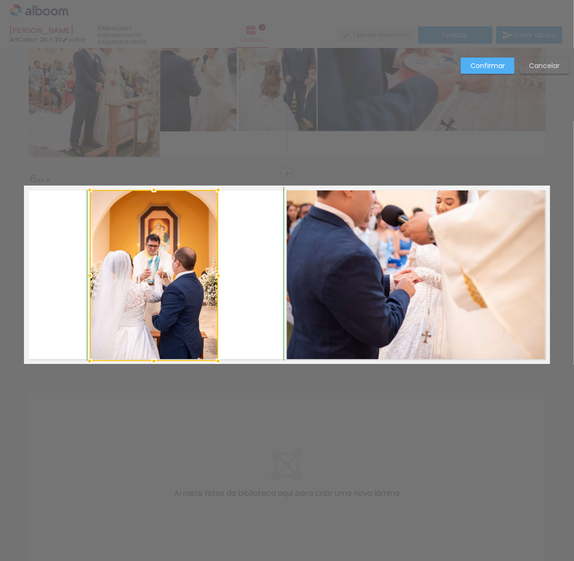
drag, startPoint x: 200, startPoint y: 344, endPoint x: 212, endPoint y: 361, distance: 20.5
click at [212, 361] on div at bounding box center [218, 361] width 19 height 19
click at [0, 0] on slot "Confirmar" at bounding box center [0, 0] width 0 height 0
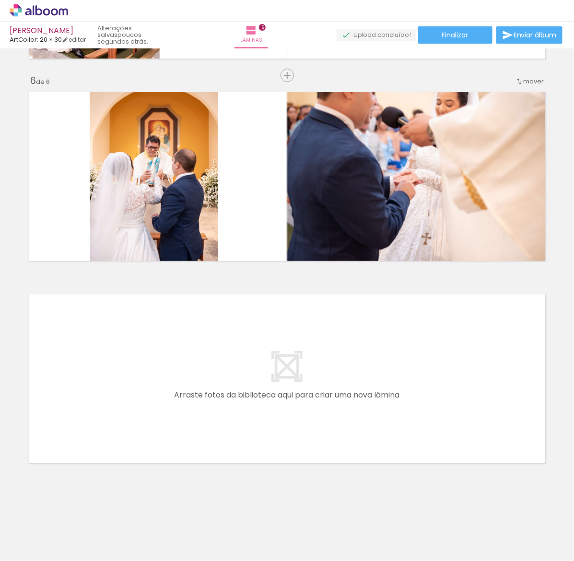
scroll to position [0, 778]
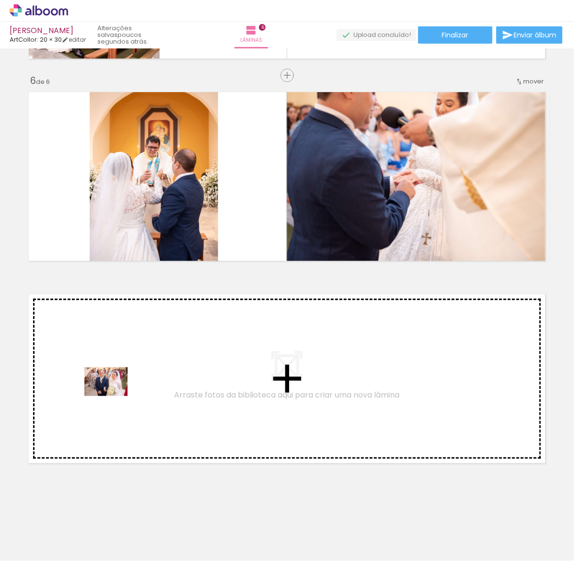
drag, startPoint x: 238, startPoint y: 539, endPoint x: 113, endPoint y: 396, distance: 189.6
click at [113, 396] on quentale-workspace at bounding box center [287, 280] width 574 height 561
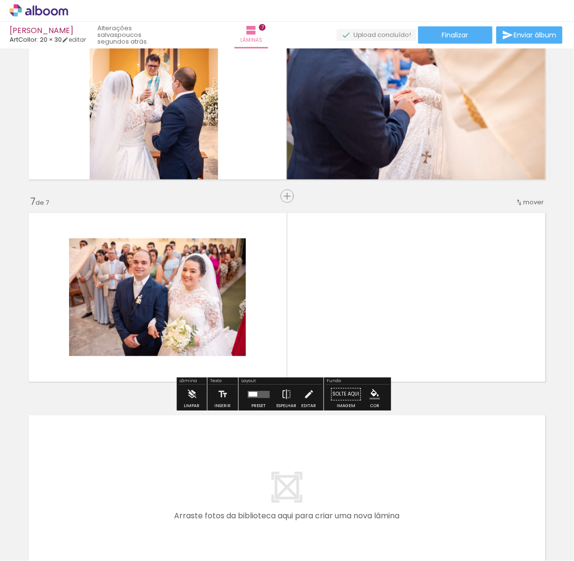
scroll to position [1105, 0]
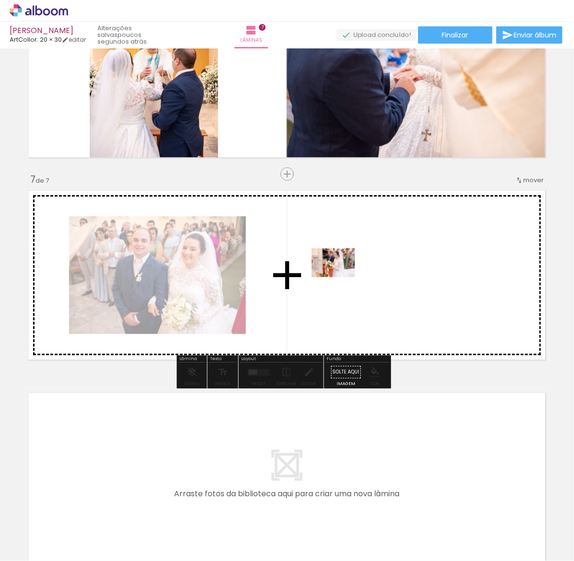
drag, startPoint x: 295, startPoint y: 537, endPoint x: 341, endPoint y: 277, distance: 263.9
click at [341, 277] on quentale-workspace at bounding box center [287, 280] width 574 height 561
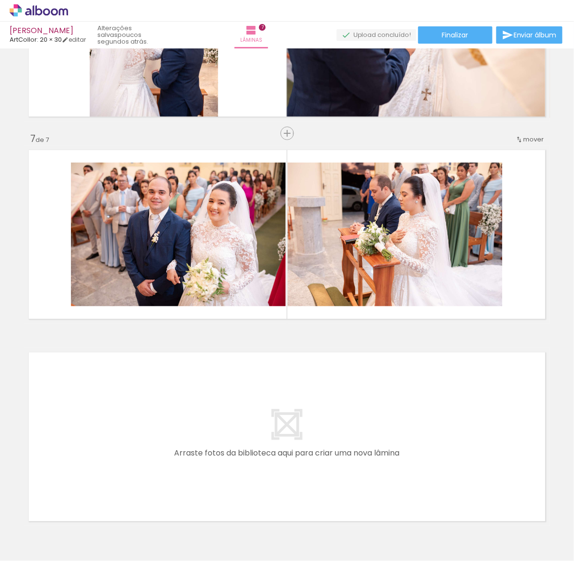
scroll to position [1165, 0]
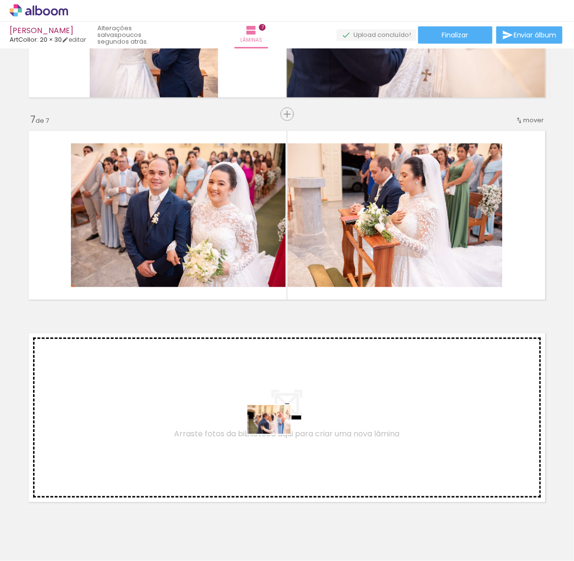
drag, startPoint x: 346, startPoint y: 536, endPoint x: 276, endPoint y: 434, distance: 123.2
click at [276, 434] on quentale-workspace at bounding box center [287, 280] width 574 height 561
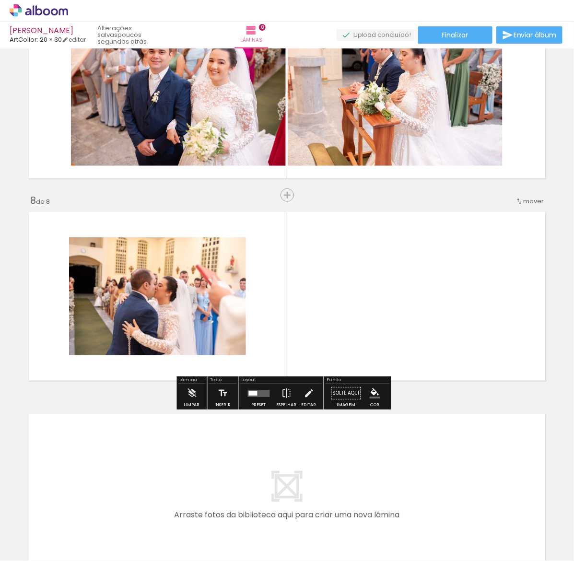
scroll to position [1307, 0]
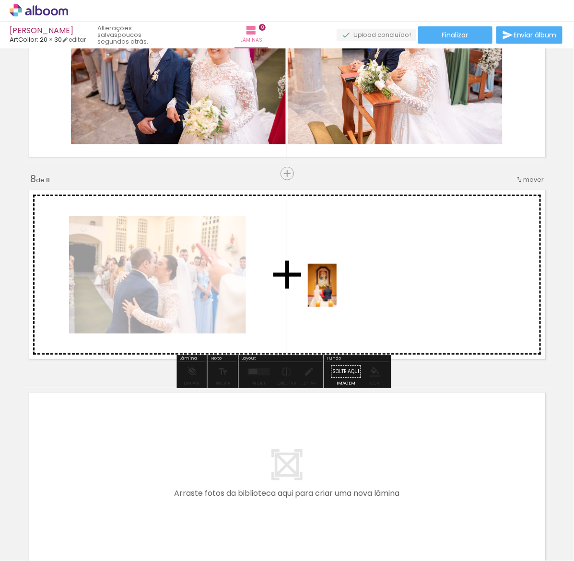
drag, startPoint x: 403, startPoint y: 537, endPoint x: 337, endPoint y: 293, distance: 253.4
click at [337, 293] on quentale-workspace at bounding box center [287, 280] width 574 height 561
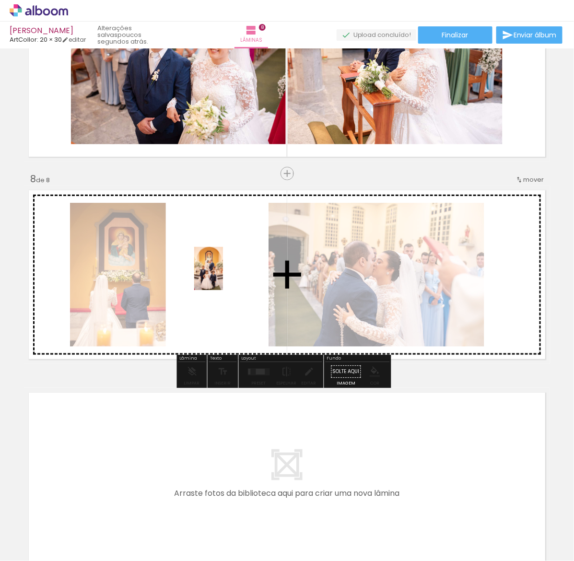
drag, startPoint x: 452, startPoint y: 531, endPoint x: 223, endPoint y: 276, distance: 342.7
click at [223, 276] on quentale-workspace at bounding box center [287, 280] width 574 height 561
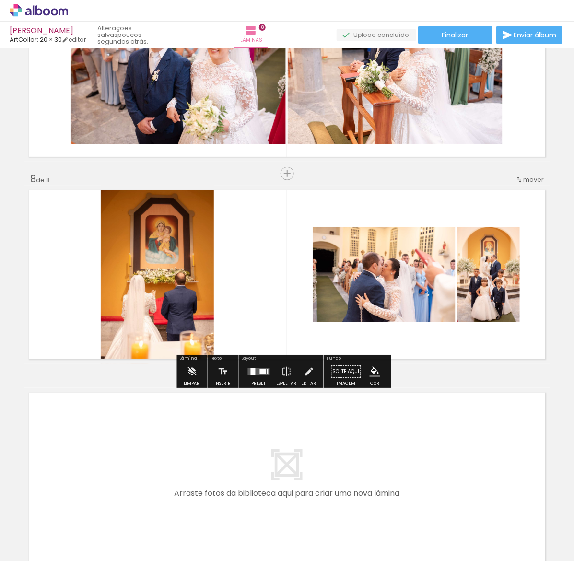
click at [260, 373] on div at bounding box center [263, 371] width 6 height 5
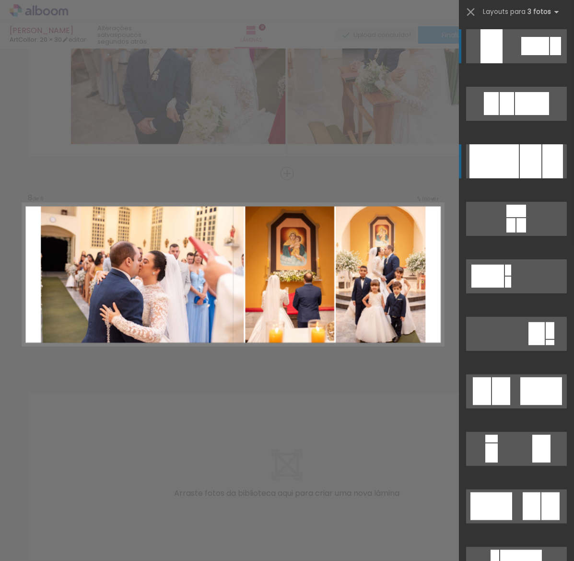
click at [520, 173] on div at bounding box center [531, 161] width 22 height 34
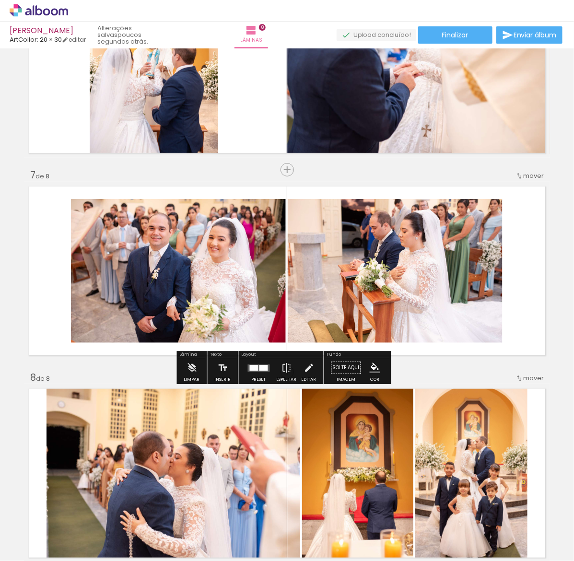
scroll to position [1128, 0]
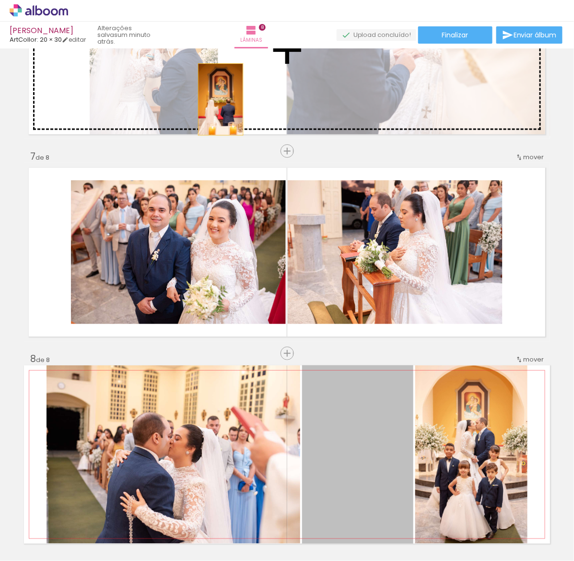
drag, startPoint x: 372, startPoint y: 452, endPoint x: 216, endPoint y: 99, distance: 385.3
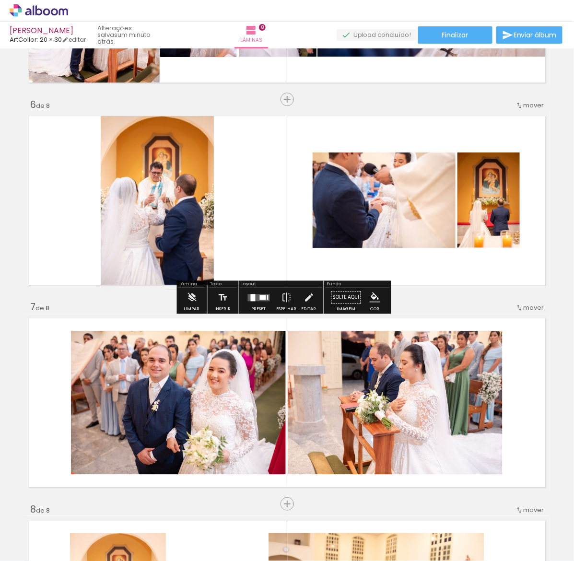
scroll to position [948, 0]
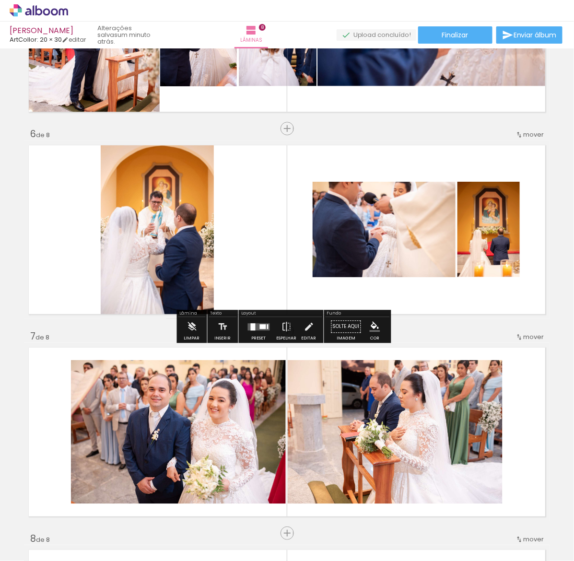
click at [260, 327] on div at bounding box center [263, 326] width 6 height 5
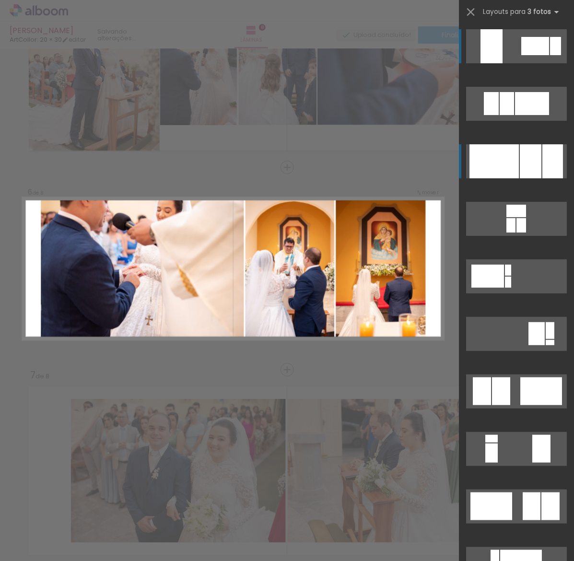
scroll to position [903, 0]
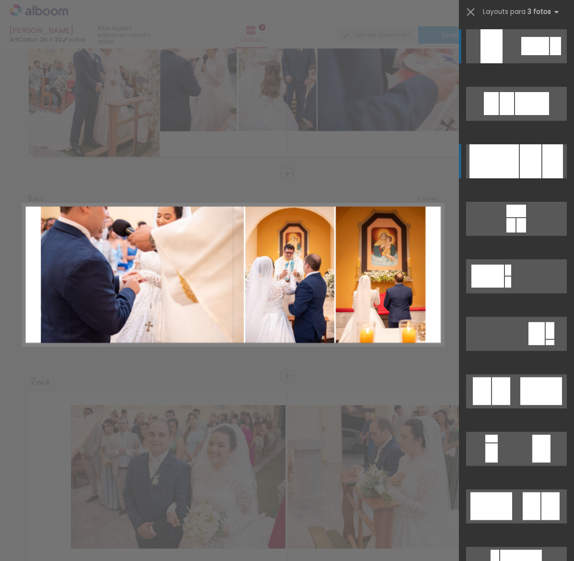
click at [501, 162] on div at bounding box center [494, 161] width 49 height 34
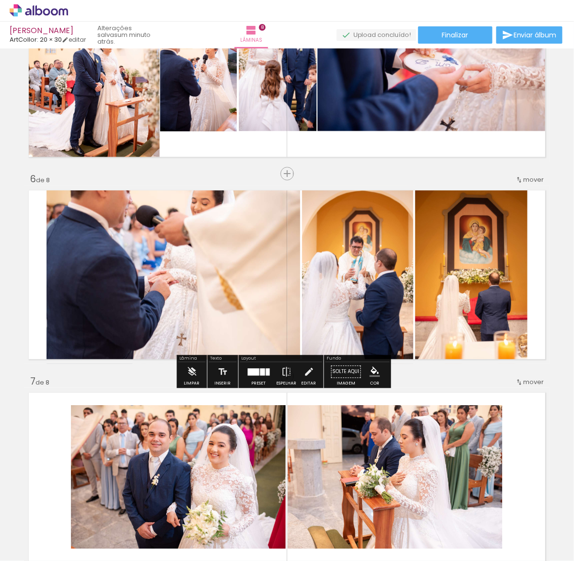
click at [548, 320] on div "Inserir lâmina 1 de 8 Inserir lâmina 2 de 8 Inserir lâmina 3 de 8 Inserir lâmin…" at bounding box center [287, 60] width 574 height 1822
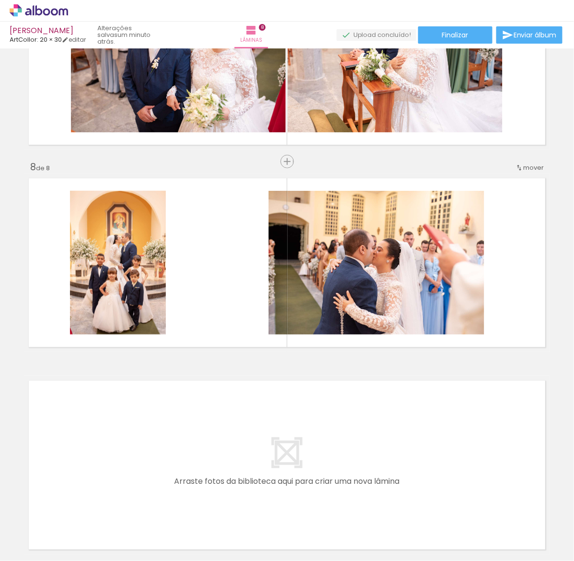
scroll to position [1322, 0]
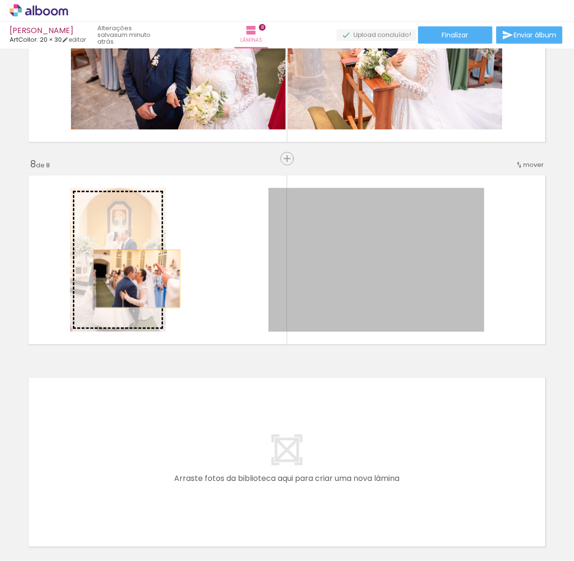
drag, startPoint x: 389, startPoint y: 287, endPoint x: 132, endPoint y: 279, distance: 256.7
click at [0, 0] on slot at bounding box center [0, 0] width 0 height 0
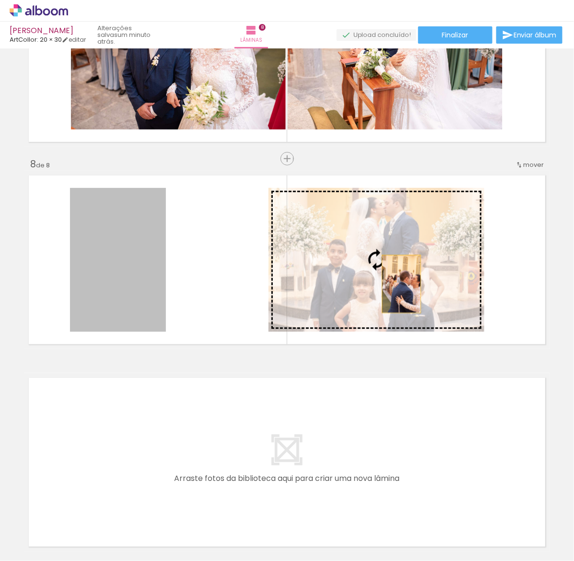
drag, startPoint x: 121, startPoint y: 286, endPoint x: 399, endPoint y: 284, distance: 277.2
click at [0, 0] on slot at bounding box center [0, 0] width 0 height 0
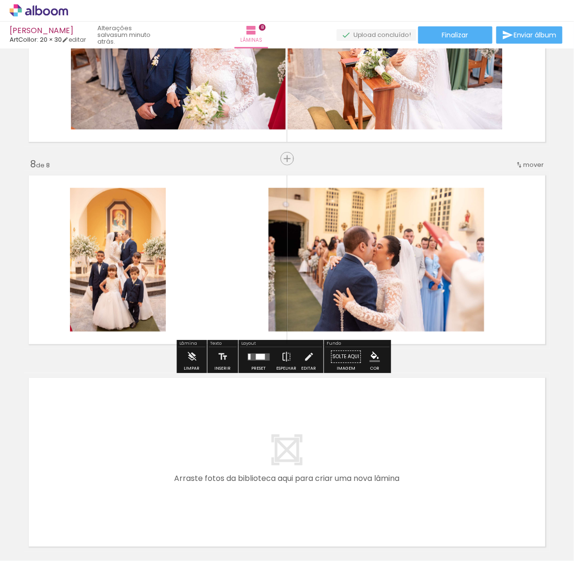
click at [246, 365] on div at bounding box center [259, 356] width 26 height 19
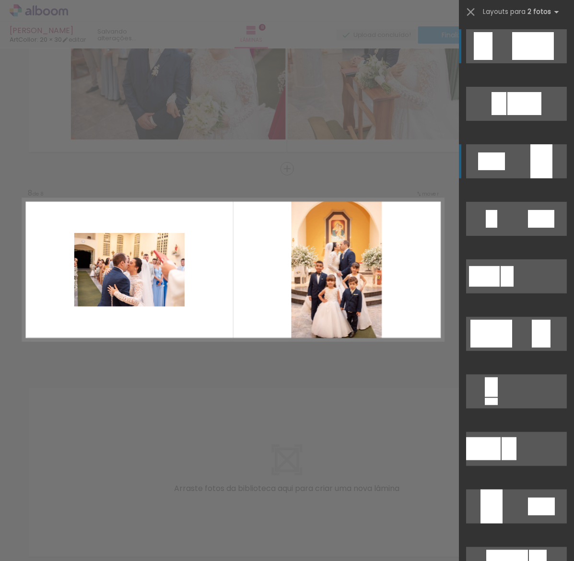
scroll to position [1307, 0]
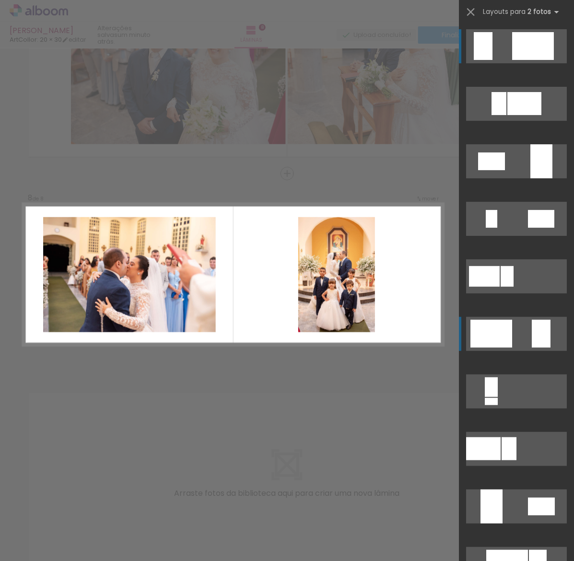
click at [510, 121] on quentale-layouter at bounding box center [516, 104] width 101 height 34
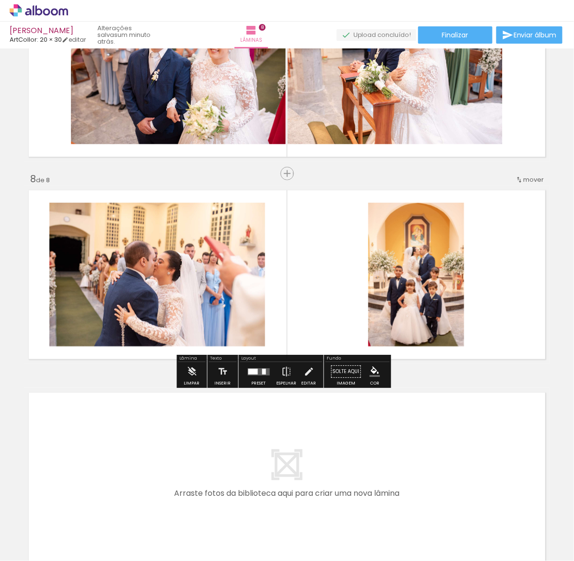
click at [427, 290] on quentale-photo at bounding box center [416, 275] width 96 height 144
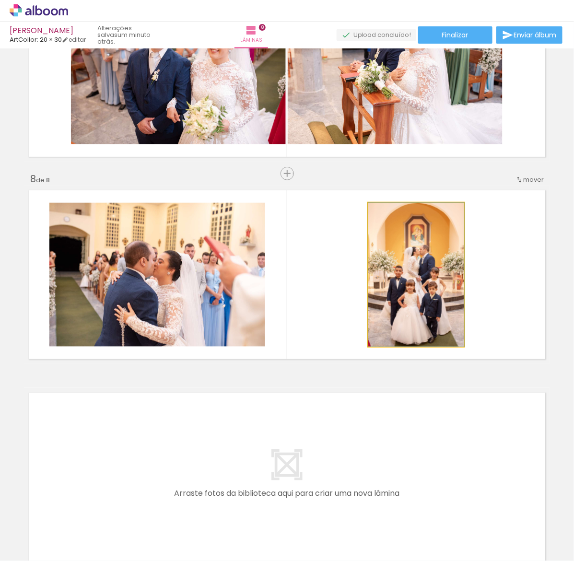
click at [427, 290] on quentale-photo at bounding box center [416, 275] width 96 height 144
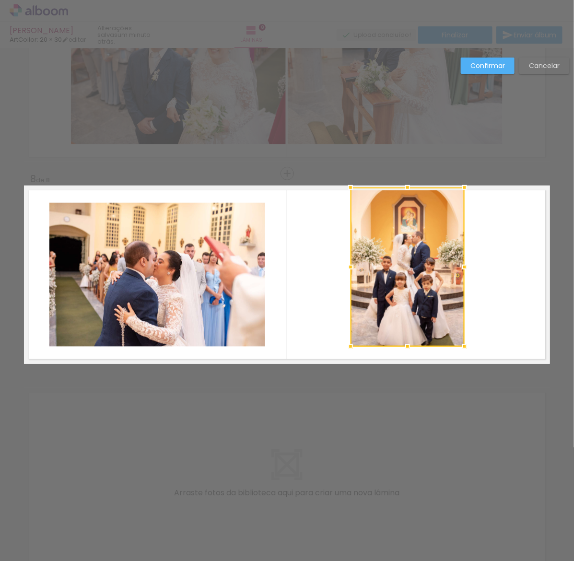
drag, startPoint x: 363, startPoint y: 200, endPoint x: 344, endPoint y: 183, distance: 24.8
click at [344, 183] on div at bounding box center [350, 187] width 19 height 19
click at [442, 332] on quentale-photo at bounding box center [408, 267] width 114 height 159
click at [442, 332] on div at bounding box center [408, 267] width 114 height 159
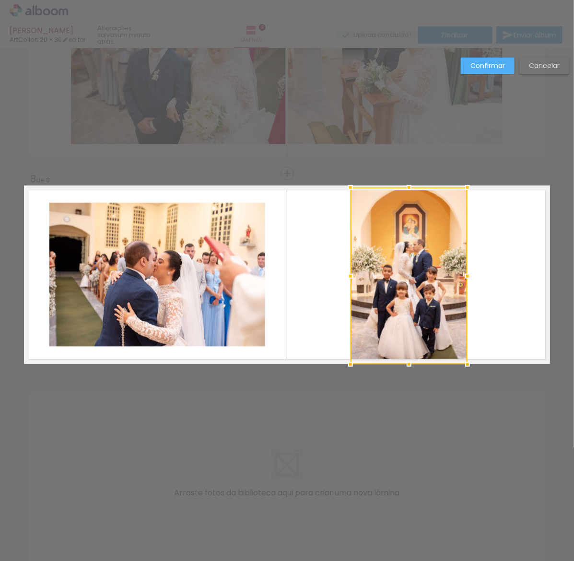
drag, startPoint x: 459, startPoint y: 346, endPoint x: 460, endPoint y: 360, distance: 14.0
click at [460, 360] on div at bounding box center [467, 364] width 19 height 19
click at [210, 309] on quentale-photo at bounding box center [157, 275] width 216 height 144
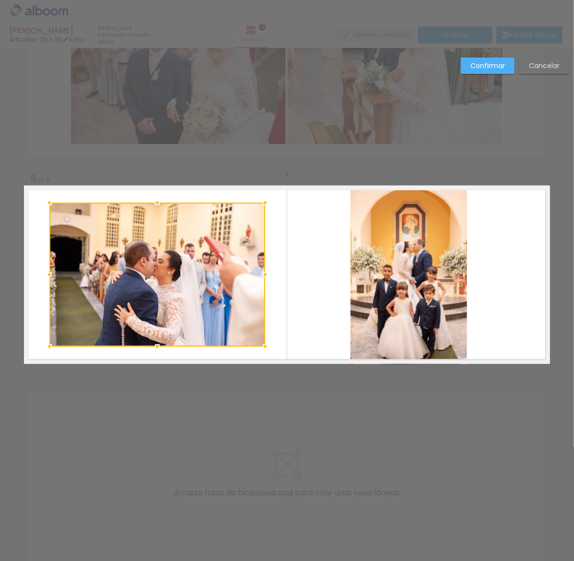
click at [210, 309] on div at bounding box center [157, 275] width 216 height 144
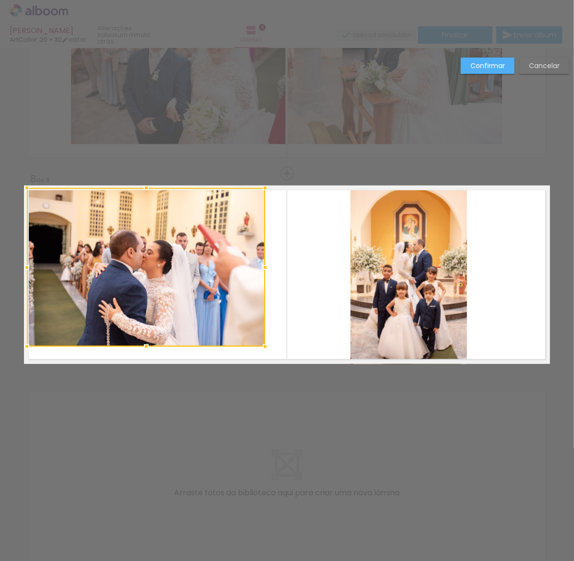
drag, startPoint x: 42, startPoint y: 200, endPoint x: 20, endPoint y: 192, distance: 23.5
click at [20, 192] on div at bounding box center [26, 187] width 19 height 19
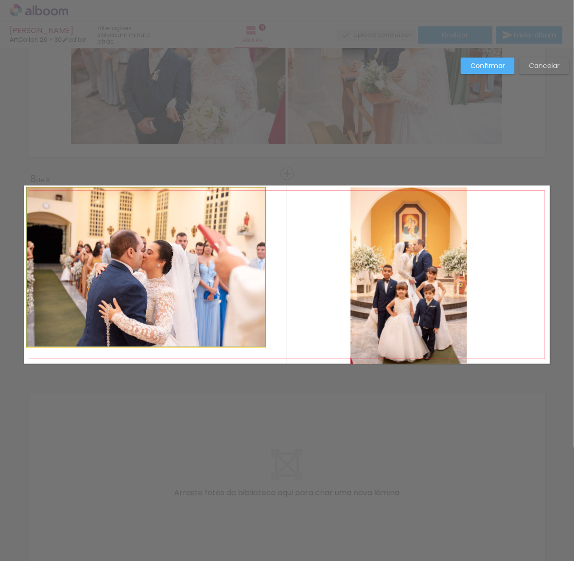
click at [244, 319] on quentale-photo at bounding box center [146, 267] width 238 height 159
click at [244, 319] on div at bounding box center [146, 267] width 238 height 159
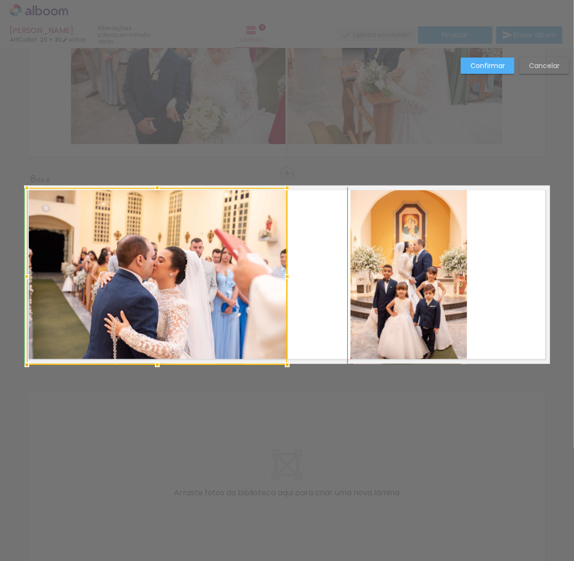
drag, startPoint x: 259, startPoint y: 343, endPoint x: 282, endPoint y: 359, distance: 26.9
click at [282, 359] on div at bounding box center [287, 364] width 19 height 19
click at [0, 0] on slot "Confirmar" at bounding box center [0, 0] width 0 height 0
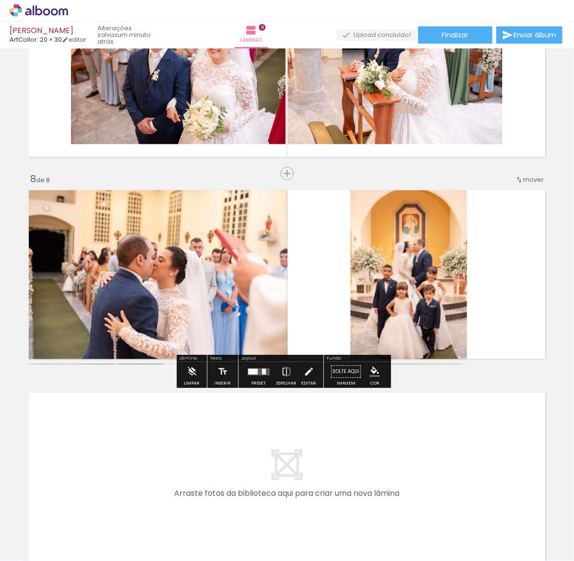
click at [442, 315] on quentale-photo at bounding box center [409, 276] width 117 height 177
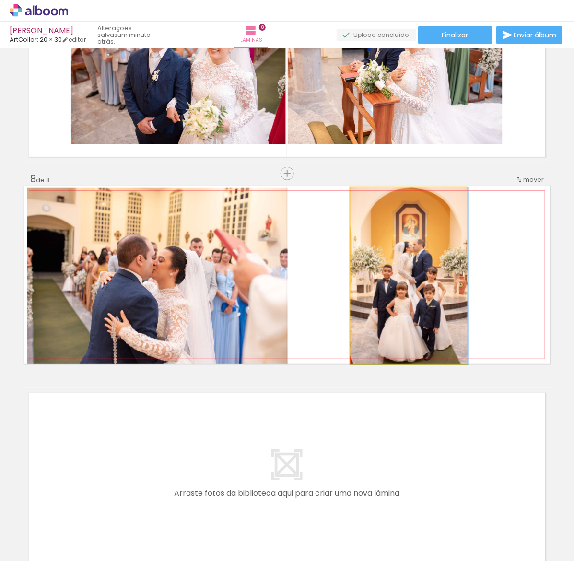
click at [442, 315] on quentale-photo at bounding box center [409, 276] width 117 height 177
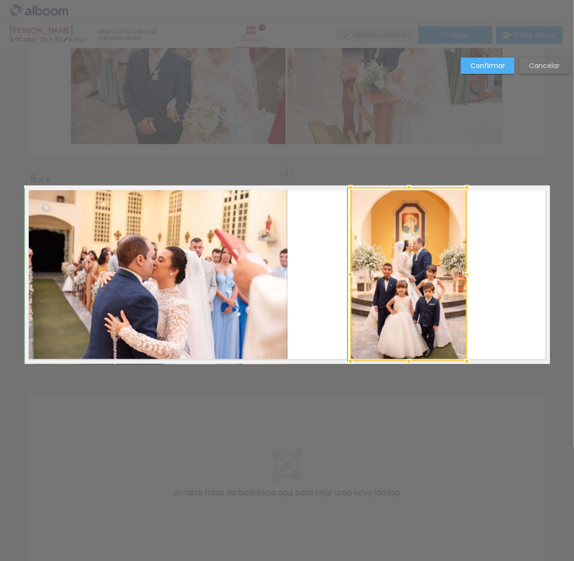
click at [459, 361] on div at bounding box center [467, 361] width 19 height 19
click at [0, 0] on slot "Confirmar" at bounding box center [0, 0] width 0 height 0
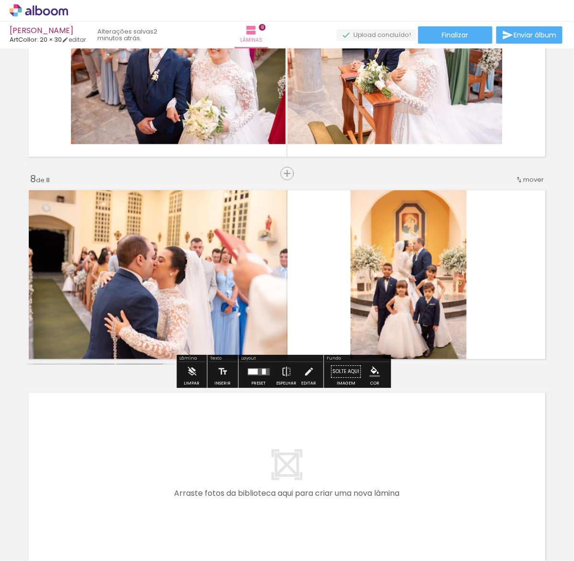
click at [267, 310] on quentale-photo at bounding box center [157, 276] width 260 height 176
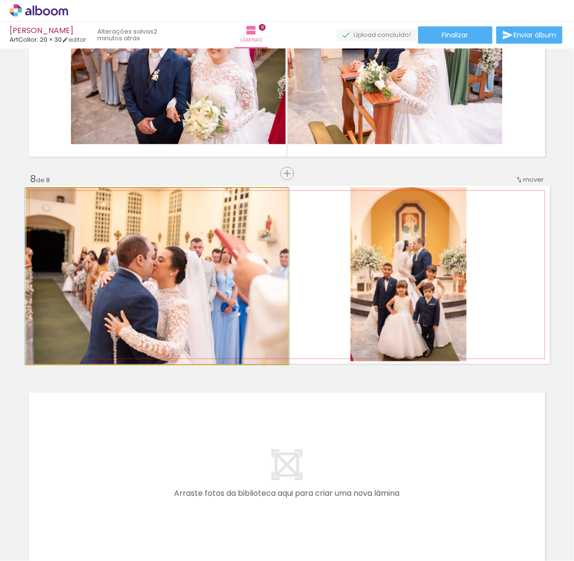
click at [267, 310] on quentale-photo at bounding box center [157, 276] width 260 height 176
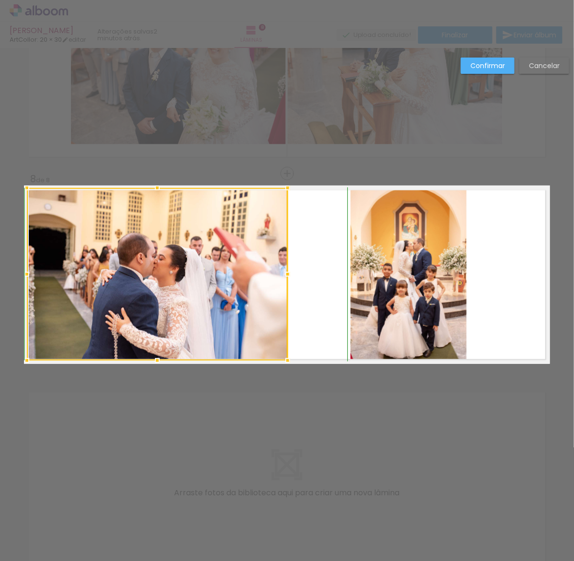
drag, startPoint x: 284, startPoint y: 366, endPoint x: 285, endPoint y: 361, distance: 5.4
click at [285, 361] on div at bounding box center [287, 360] width 19 height 19
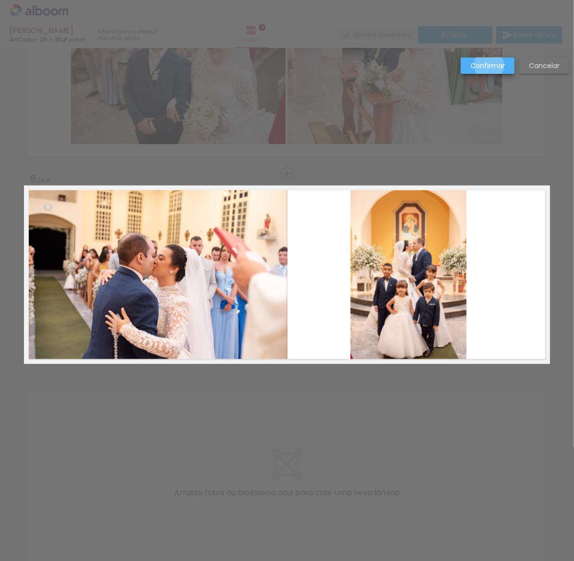
click at [0, 0] on slot "Confirmar" at bounding box center [0, 0] width 0 height 0
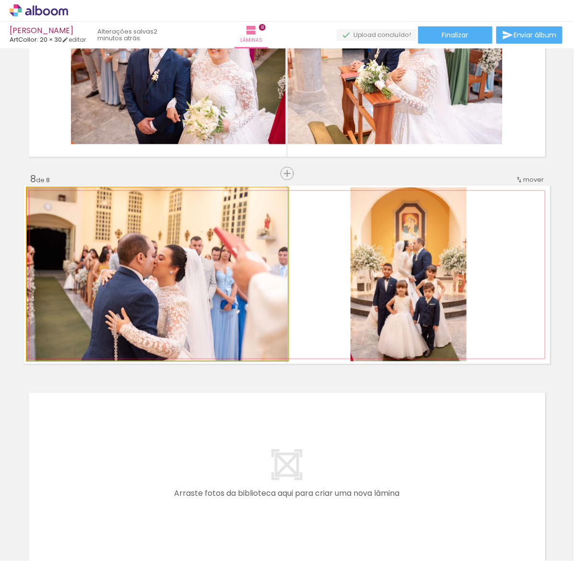
click at [255, 284] on quentale-photo at bounding box center [157, 274] width 261 height 173
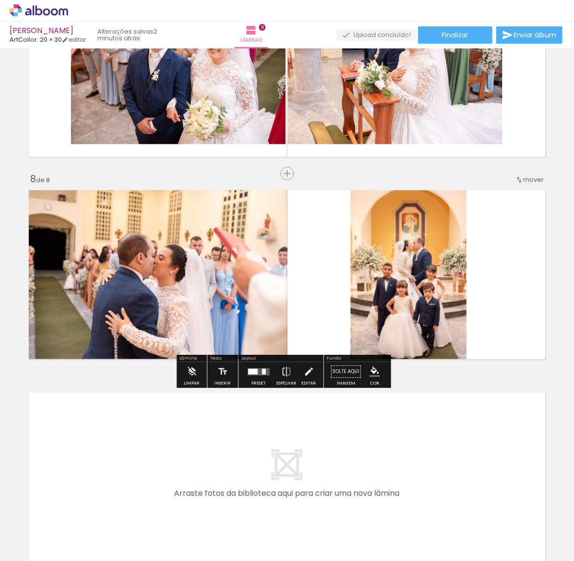
click at [255, 284] on quentale-photo at bounding box center [157, 274] width 261 height 173
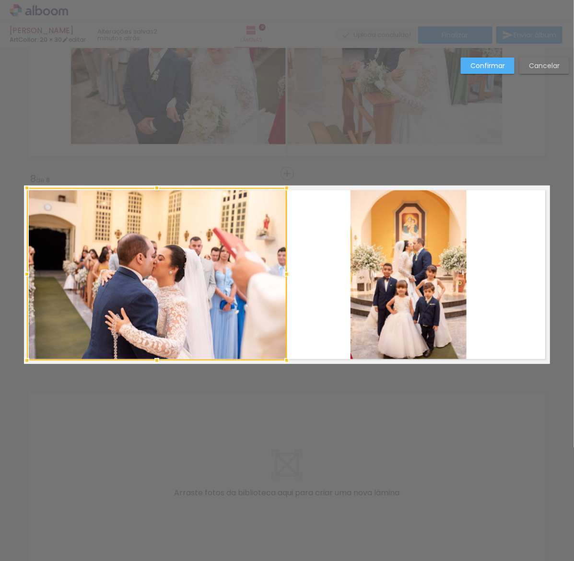
click at [280, 270] on div at bounding box center [286, 274] width 19 height 19
click at [0, 0] on slot "Confirmar" at bounding box center [0, 0] width 0 height 0
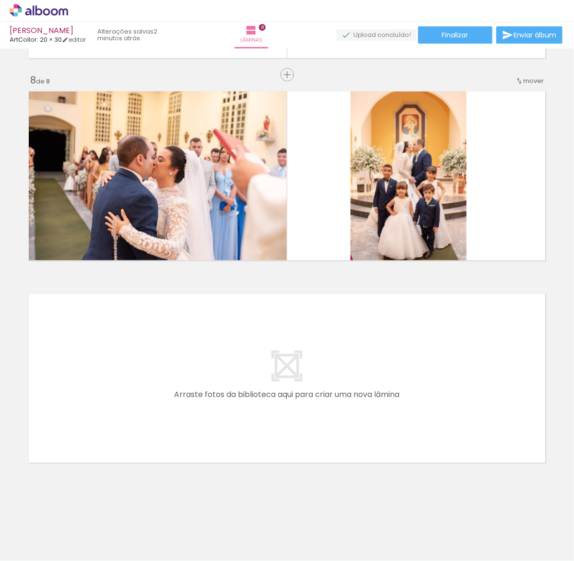
scroll to position [0, 1118]
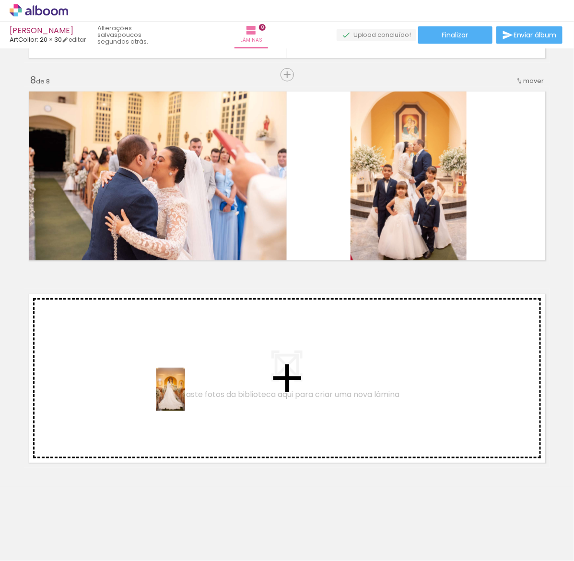
drag, startPoint x: 272, startPoint y: 538, endPoint x: 185, endPoint y: 396, distance: 167.1
click at [185, 396] on quentale-workspace at bounding box center [287, 280] width 574 height 561
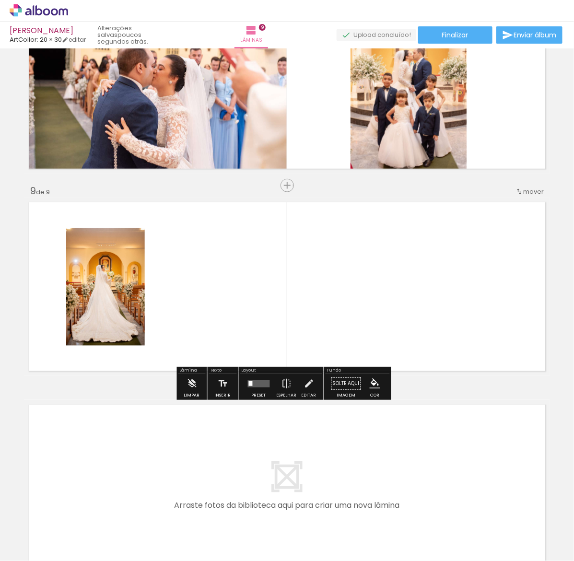
scroll to position [1509, 0]
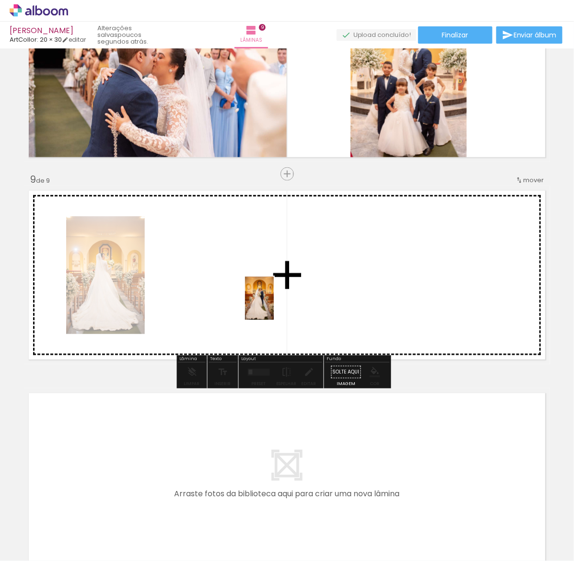
drag, startPoint x: 330, startPoint y: 547, endPoint x: 274, endPoint y: 297, distance: 256.1
click at [274, 297] on quentale-workspace at bounding box center [287, 280] width 574 height 561
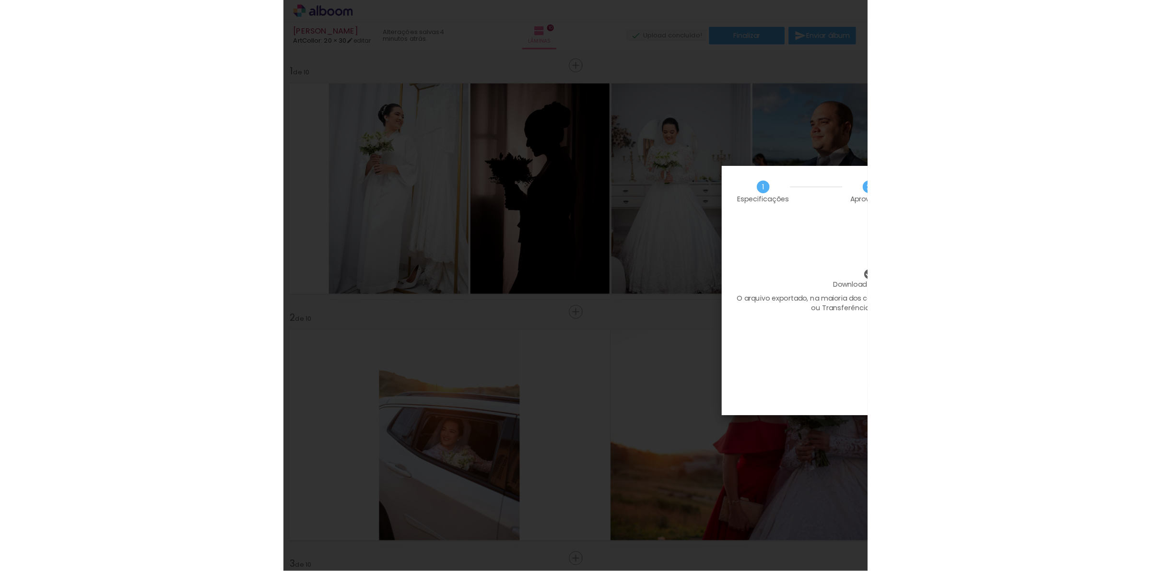
scroll to position [0, 542]
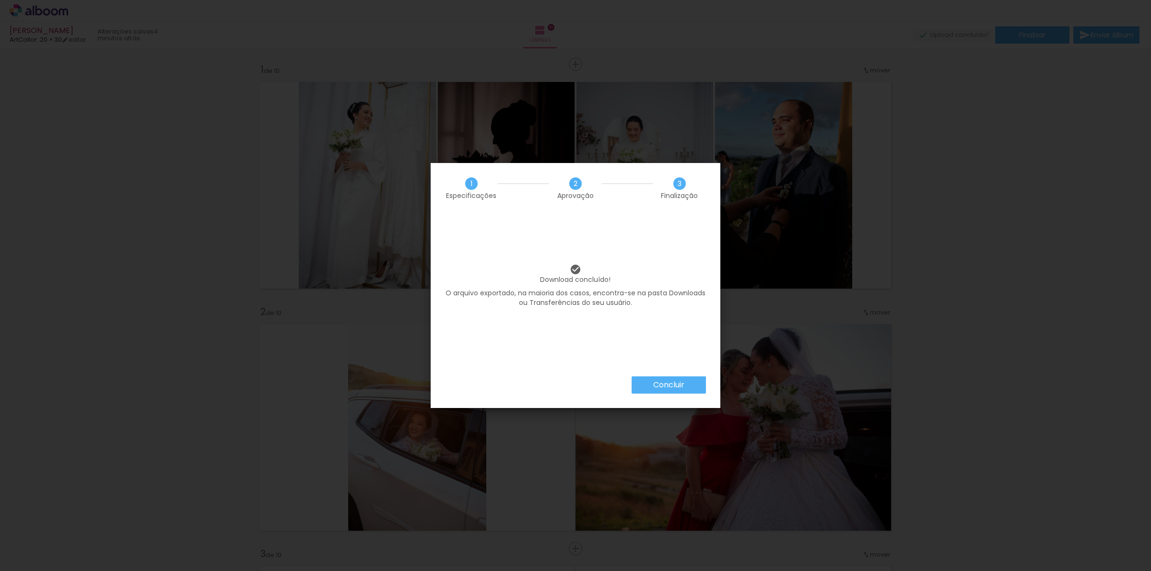
click at [574, 142] on iron-overlay-backdrop at bounding box center [575, 285] width 1151 height 571
click at [574, 373] on div "Download concluído! O arquivo exportado, na maioria dos casos, encontra-se na p…" at bounding box center [576, 294] width 290 height 163
click at [0, 0] on slot "Concluir" at bounding box center [0, 0] width 0 height 0
